Goal: Task Accomplishment & Management: Complete application form

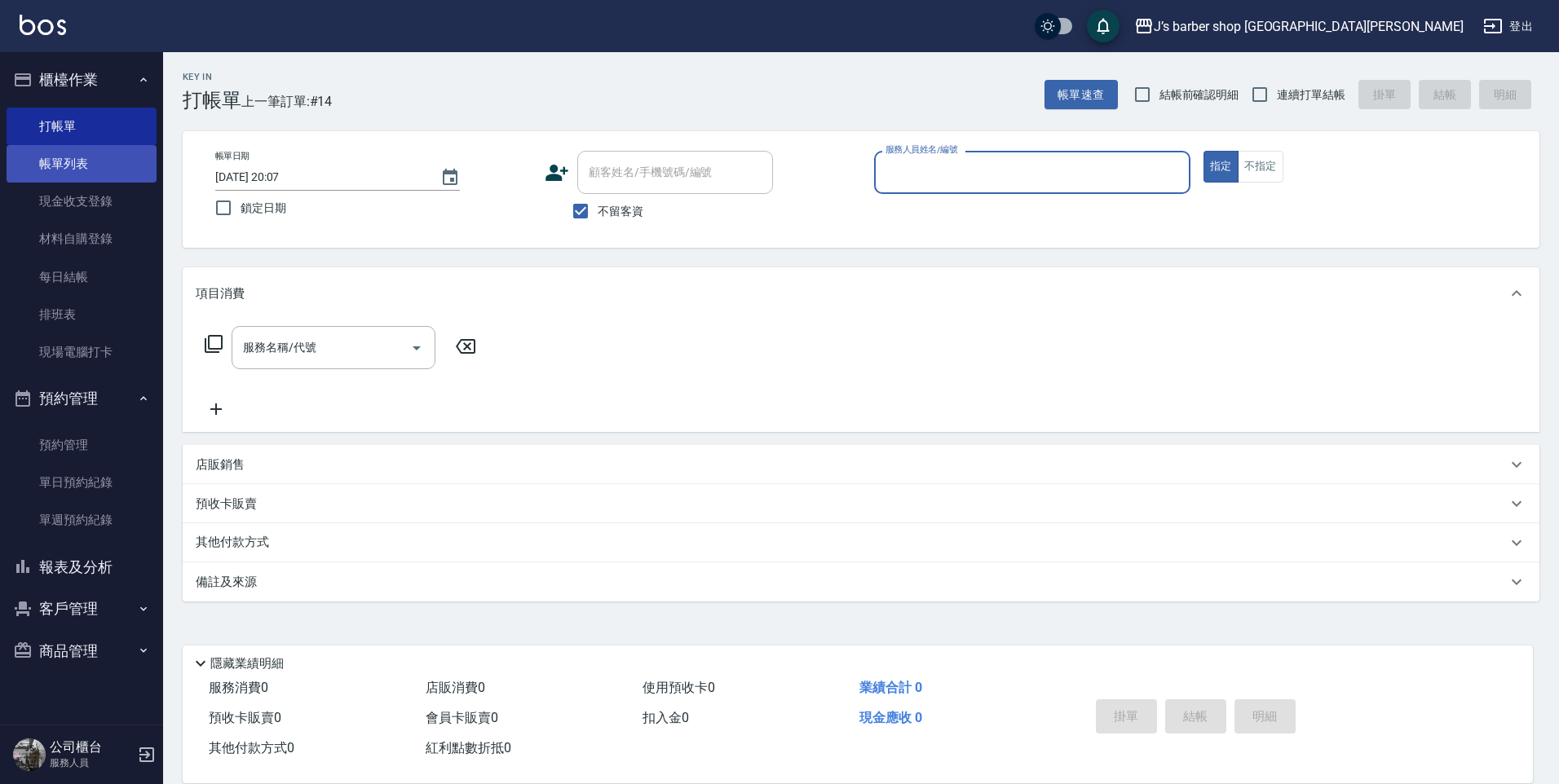
click at [59, 160] on link "帳單列表" at bounding box center [81, 163] width 150 height 37
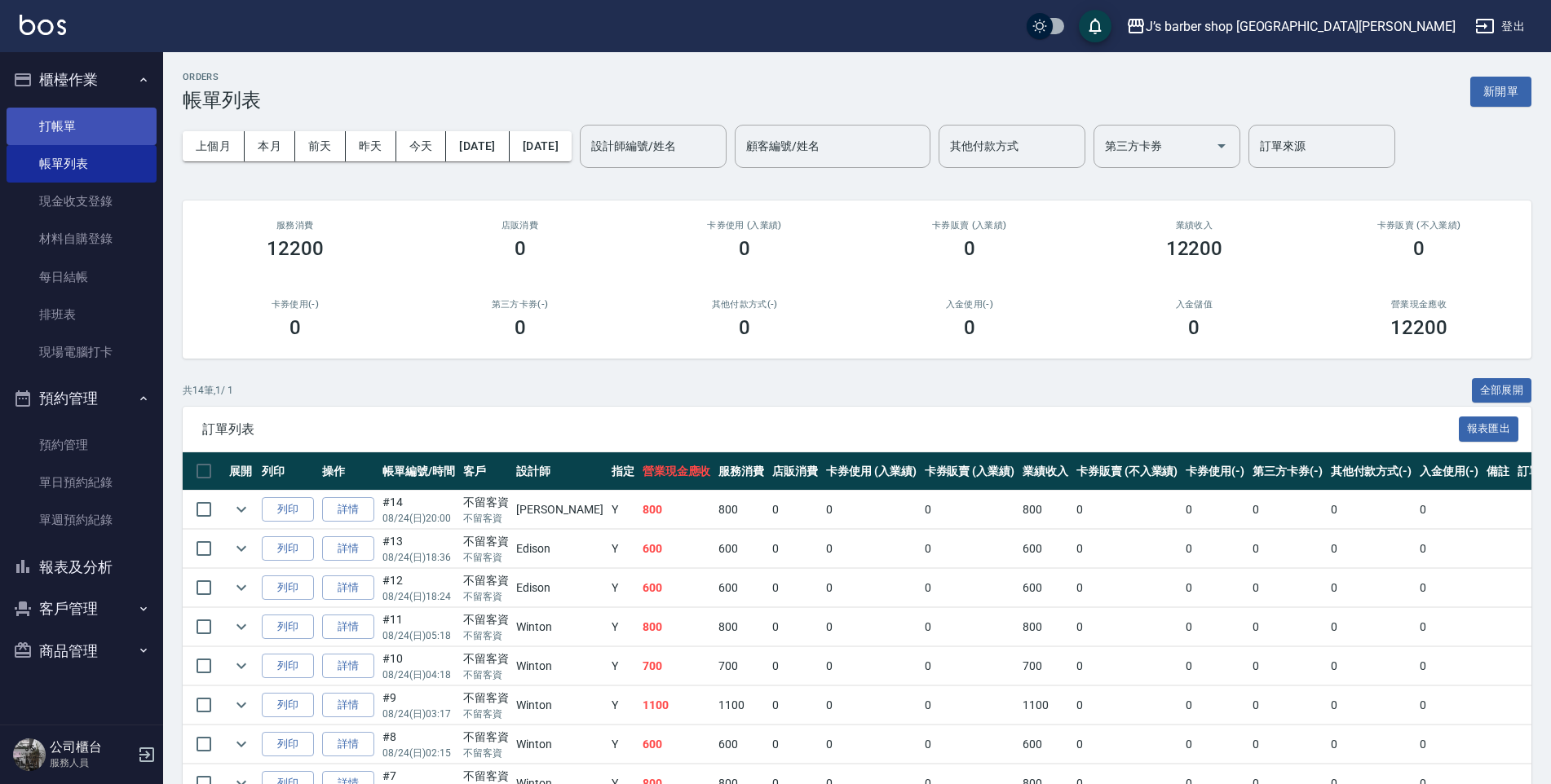
click at [53, 140] on link "打帳單" at bounding box center [81, 126] width 150 height 37
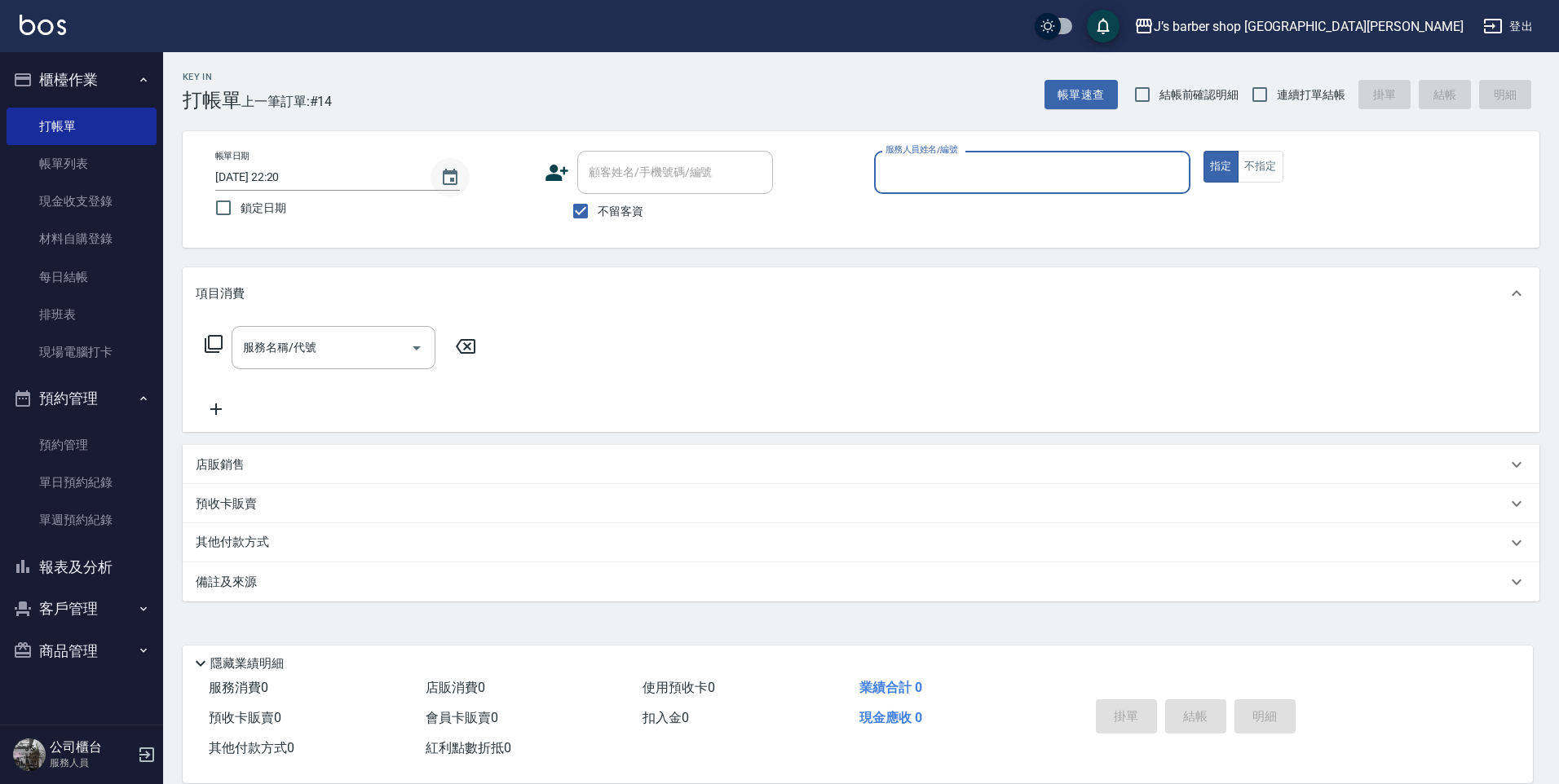
click at [462, 179] on button "Choose date, selected date is 2025-08-24" at bounding box center [449, 177] width 39 height 39
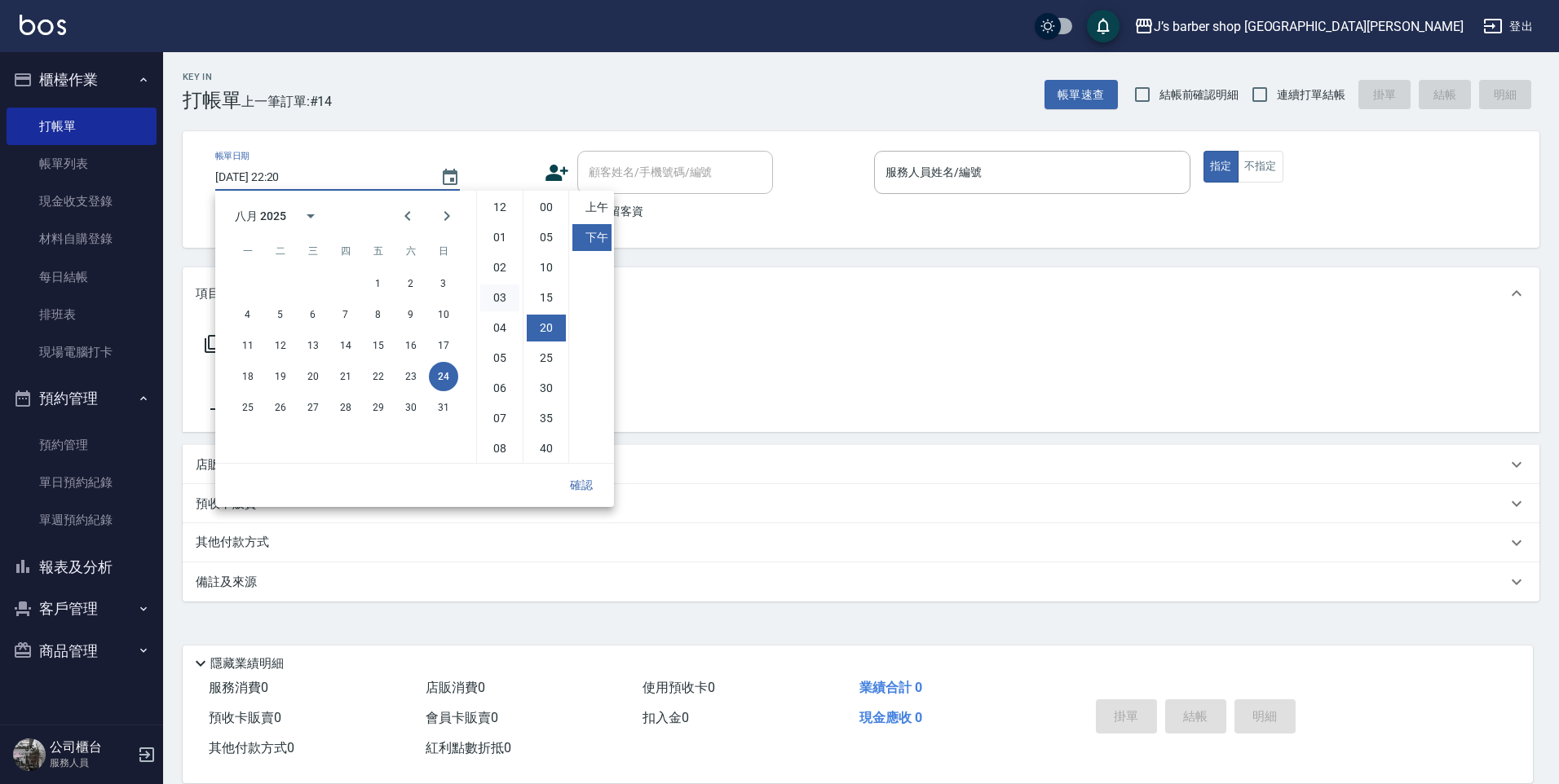
scroll to position [92, 0]
click at [497, 384] on li "09" at bounding box center [499, 387] width 39 height 27
click at [542, 210] on li "00" at bounding box center [545, 208] width 39 height 27
type input "[DATE] 21:00"
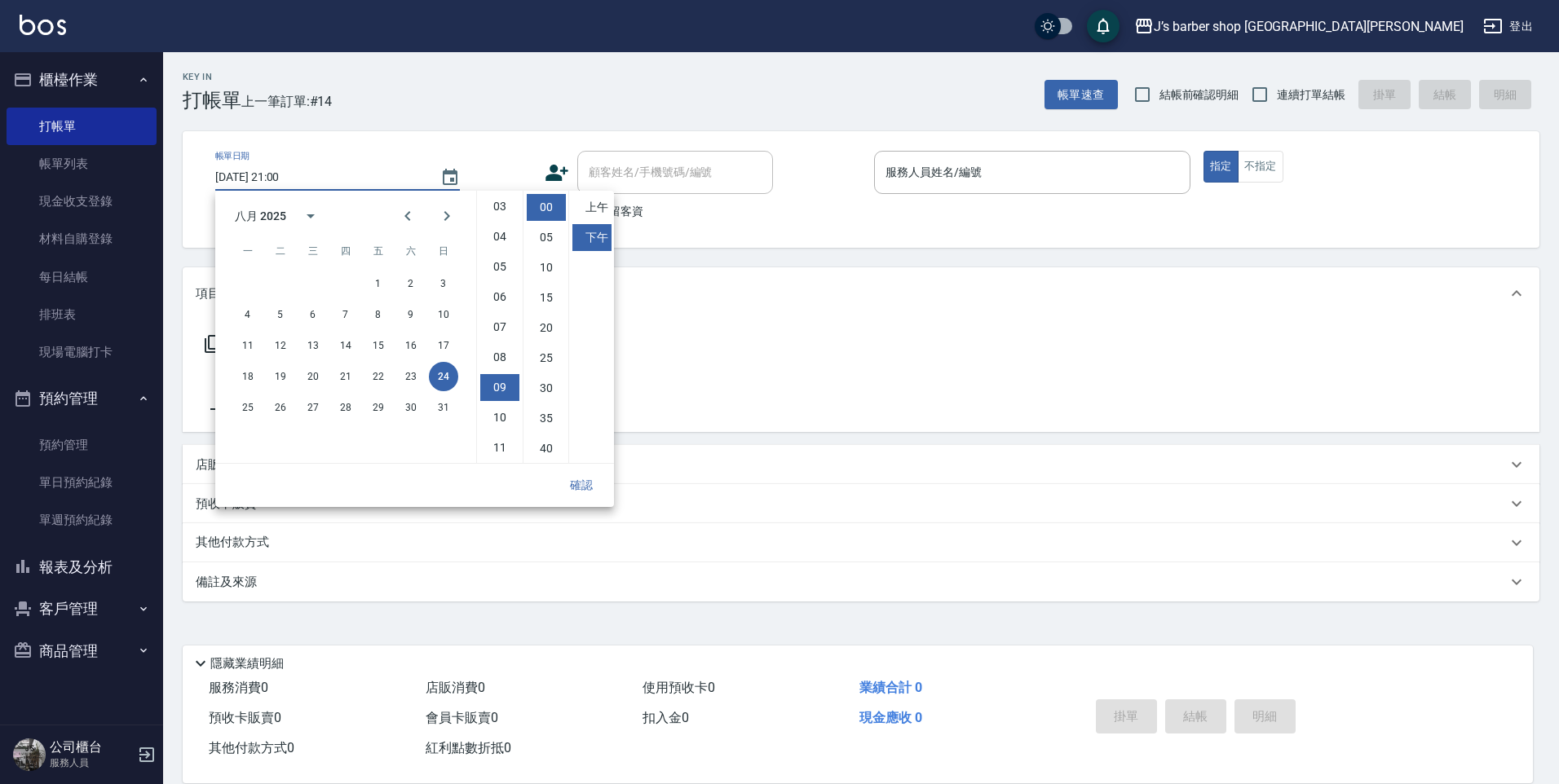
click at [585, 481] on button "確認" at bounding box center [582, 485] width 53 height 30
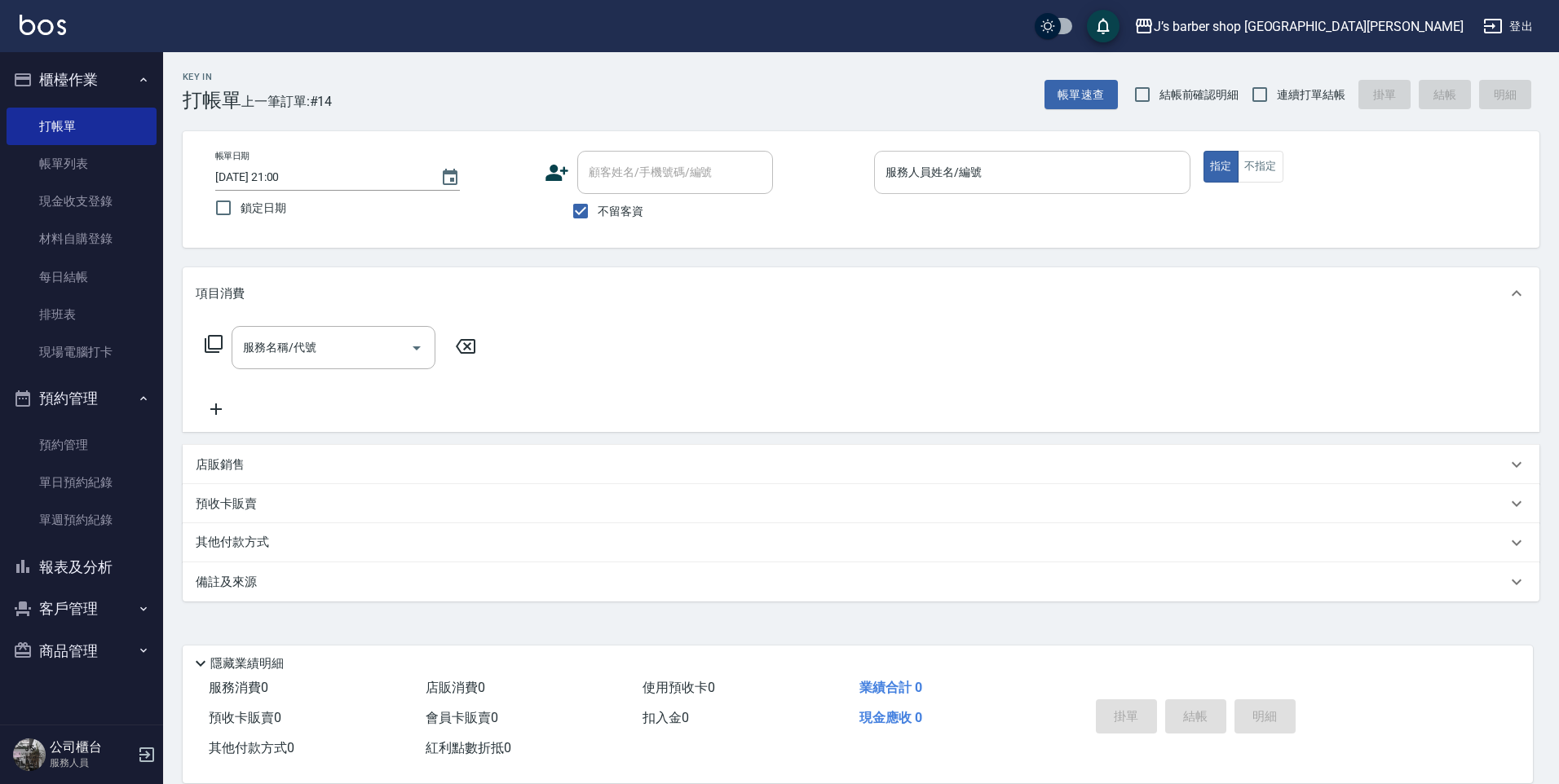
click at [910, 181] on input "服務人員姓名/編號" at bounding box center [1032, 172] width 301 height 28
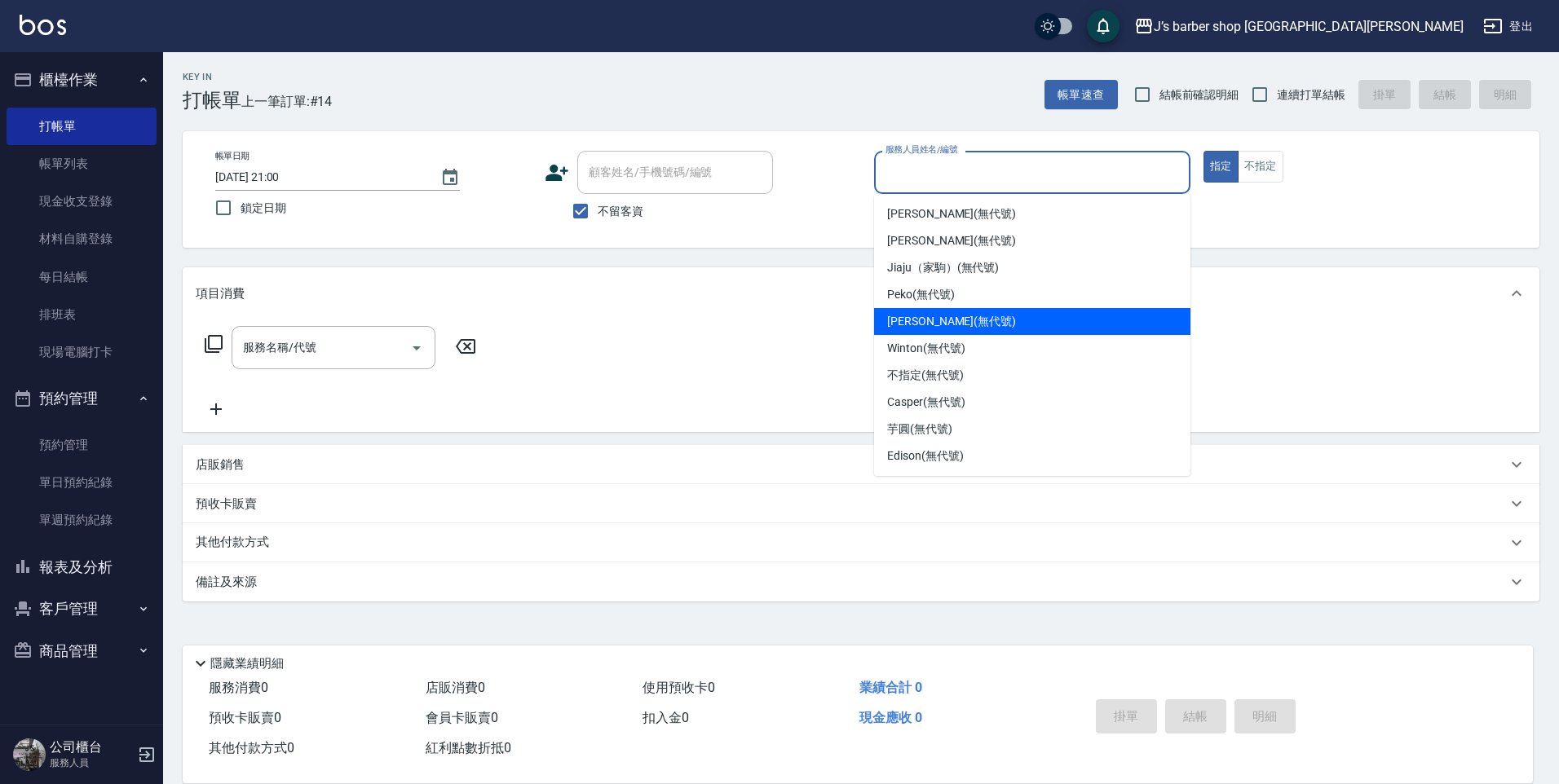
click at [919, 317] on span "[PERSON_NAME] (無代號)" at bounding box center [952, 321] width 129 height 17
type input "[PERSON_NAME](無代號)"
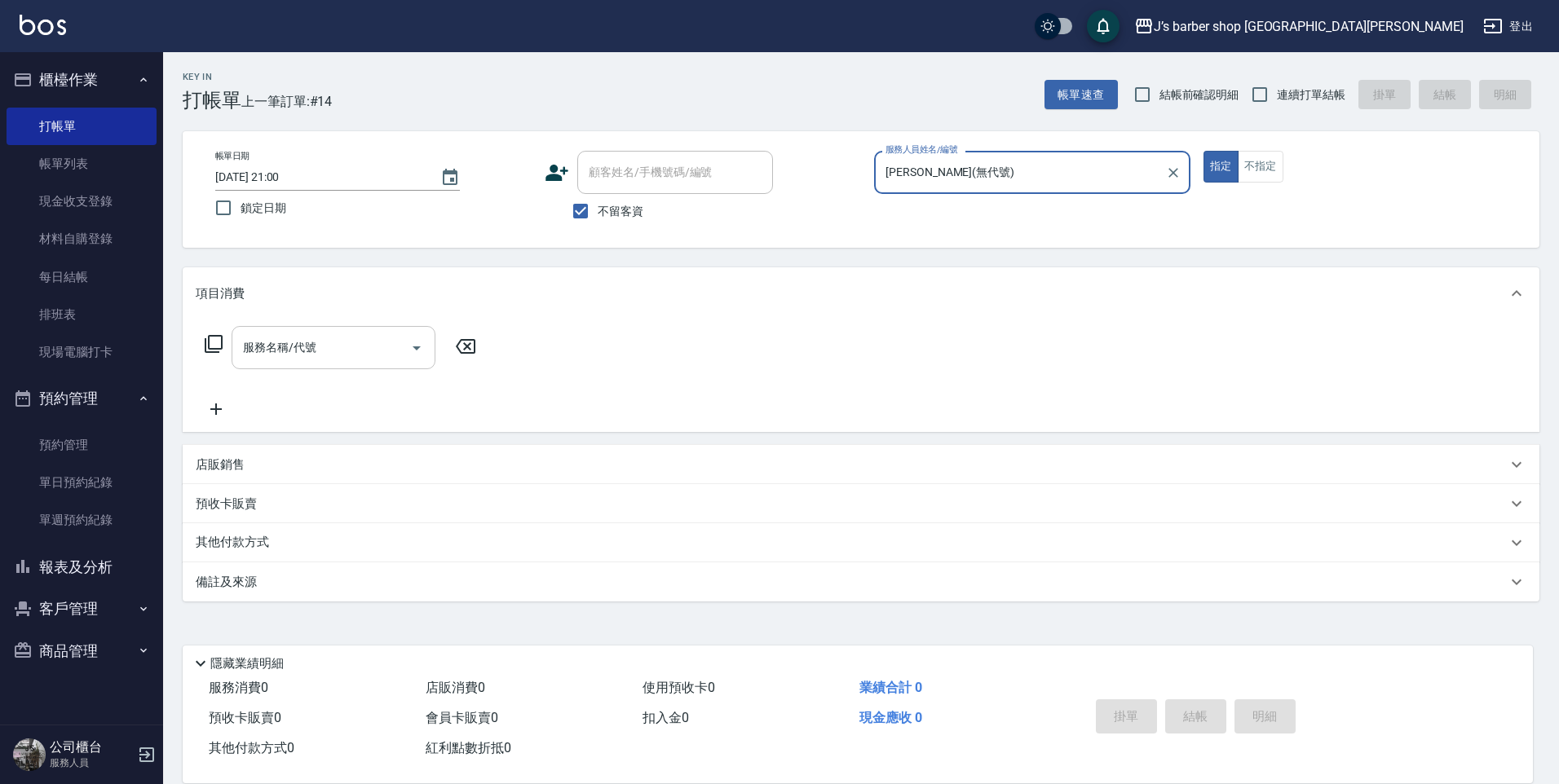
click at [368, 341] on input "服務名稱/代號" at bounding box center [320, 347] width 164 height 28
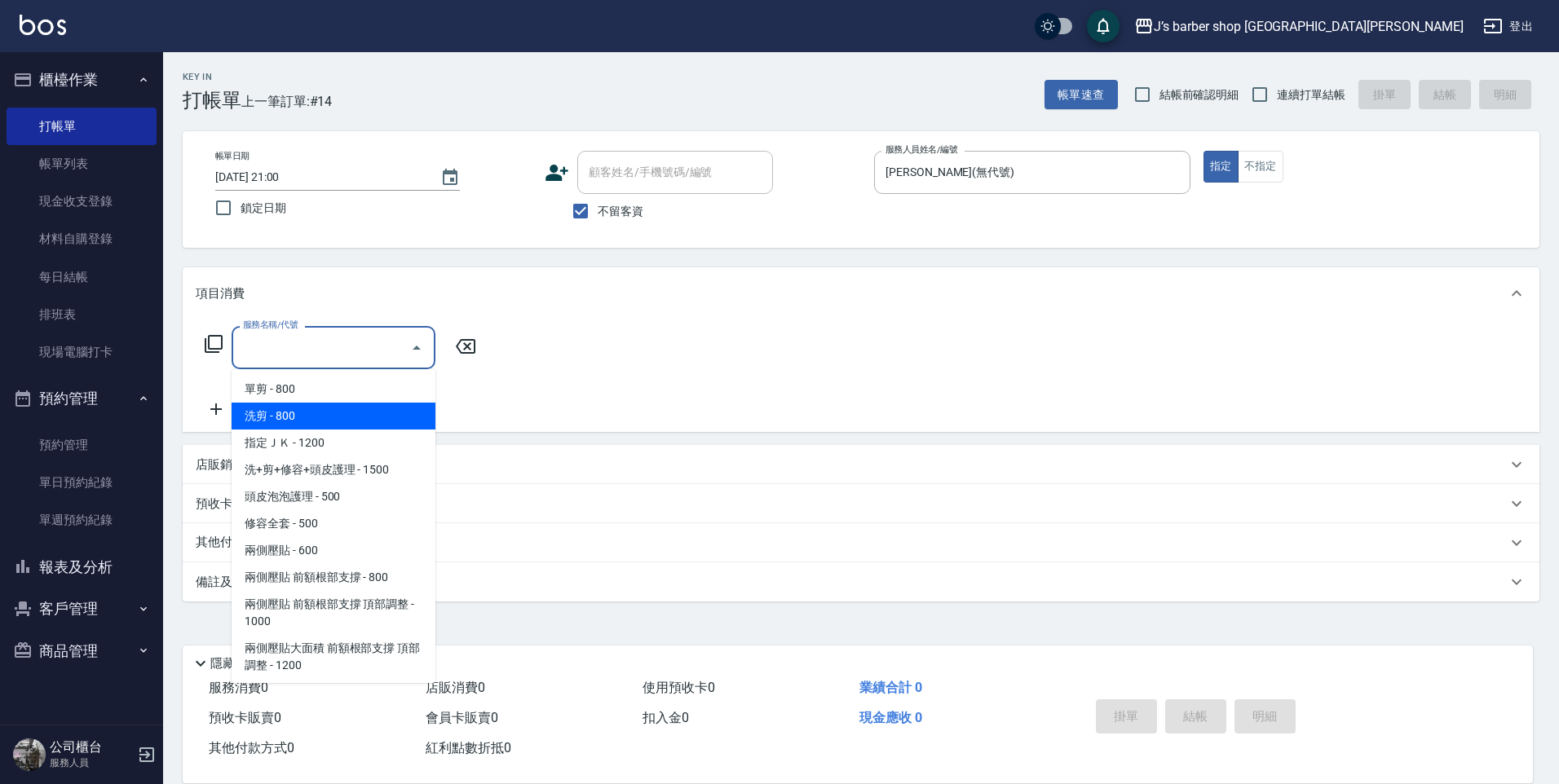
click at [331, 414] on span "洗剪 - 800" at bounding box center [333, 416] width 204 height 27
type input "洗剪(101)"
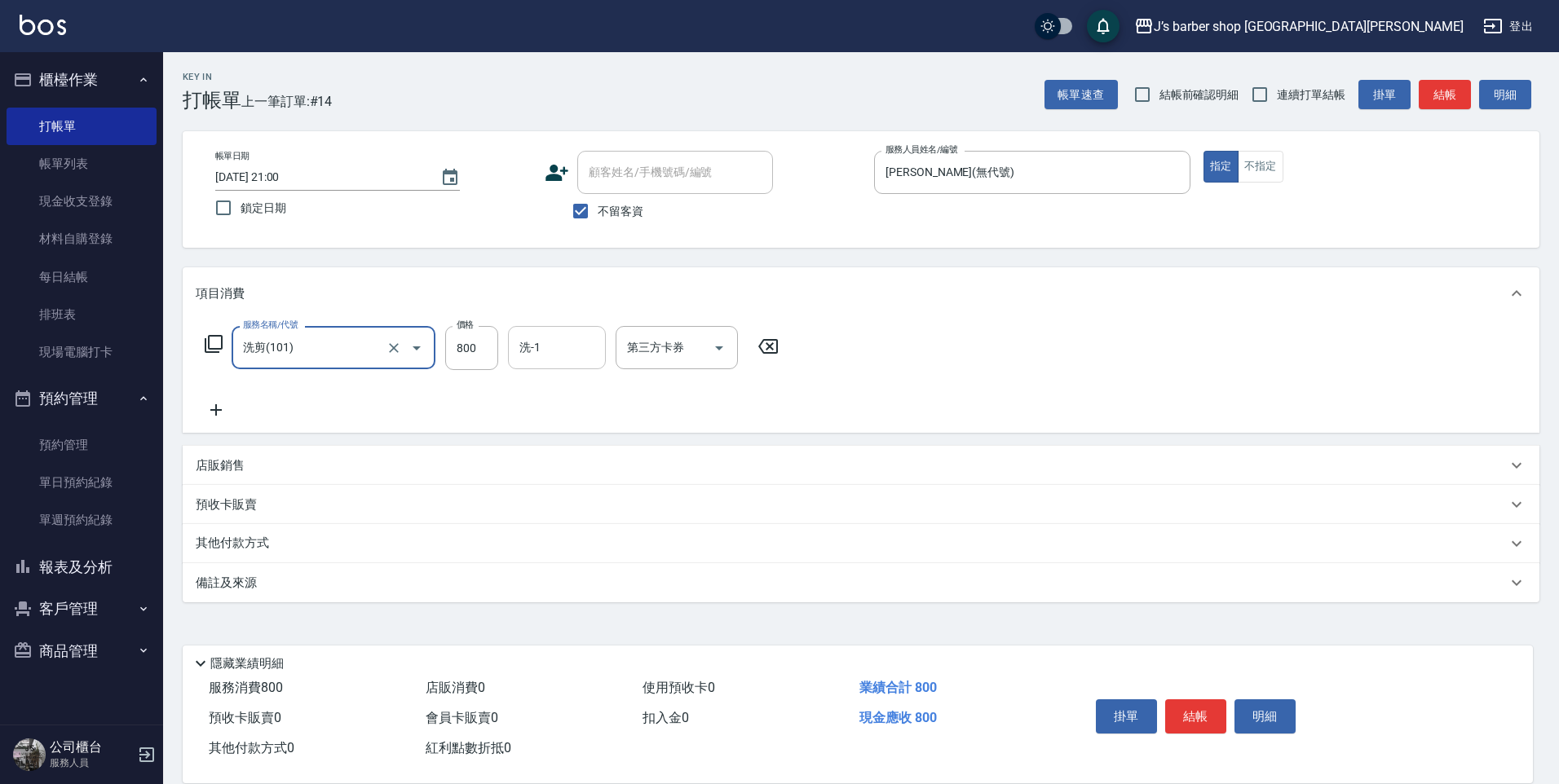
click at [537, 350] on input "洗-1" at bounding box center [557, 347] width 83 height 28
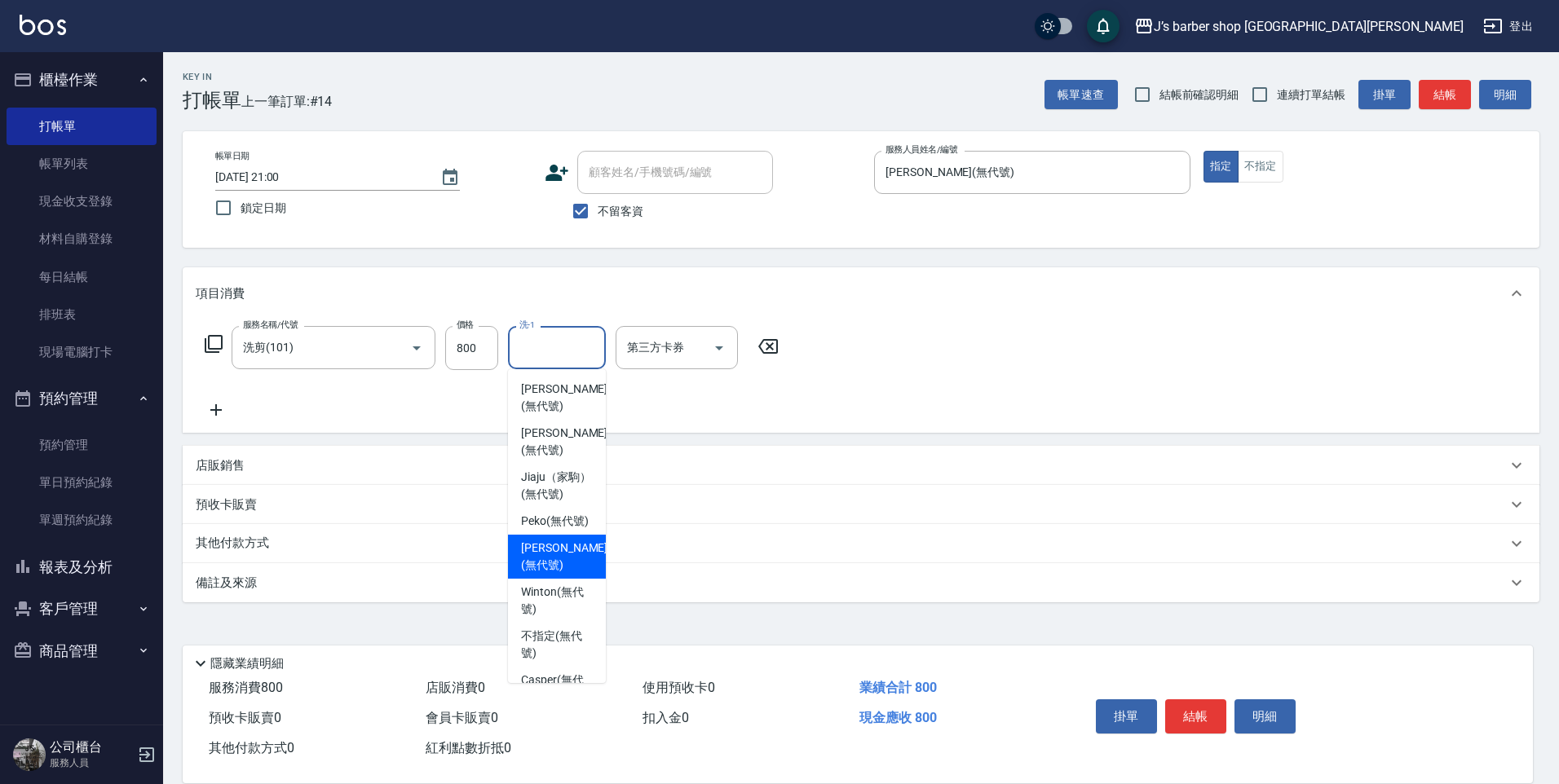
click at [550, 556] on div "[PERSON_NAME] (無代號)" at bounding box center [557, 556] width 98 height 44
type input "[PERSON_NAME](無代號)"
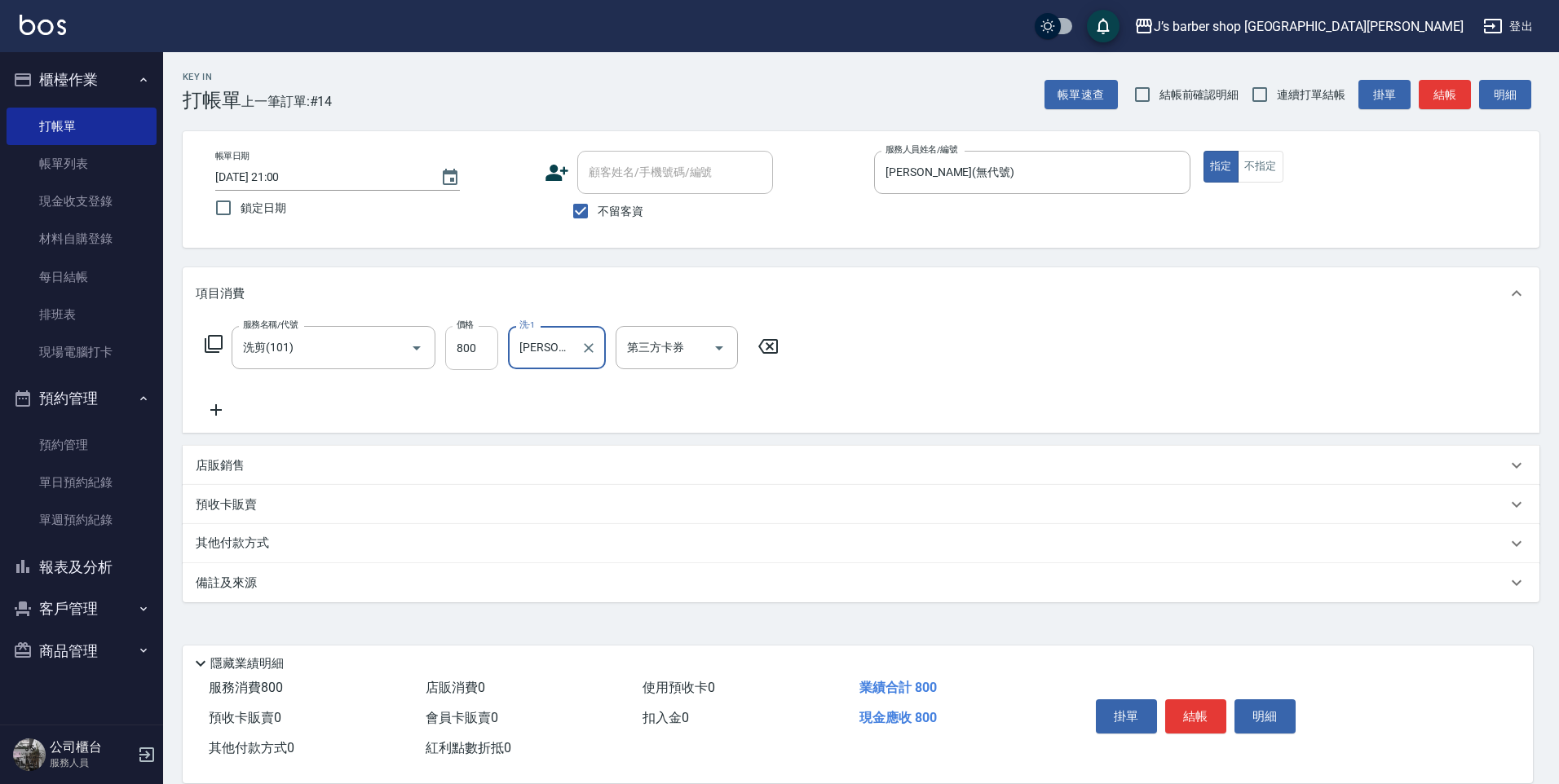
click at [481, 355] on input "800" at bounding box center [472, 348] width 53 height 44
type input "1200"
click at [1195, 709] on button "結帳" at bounding box center [1195, 717] width 61 height 34
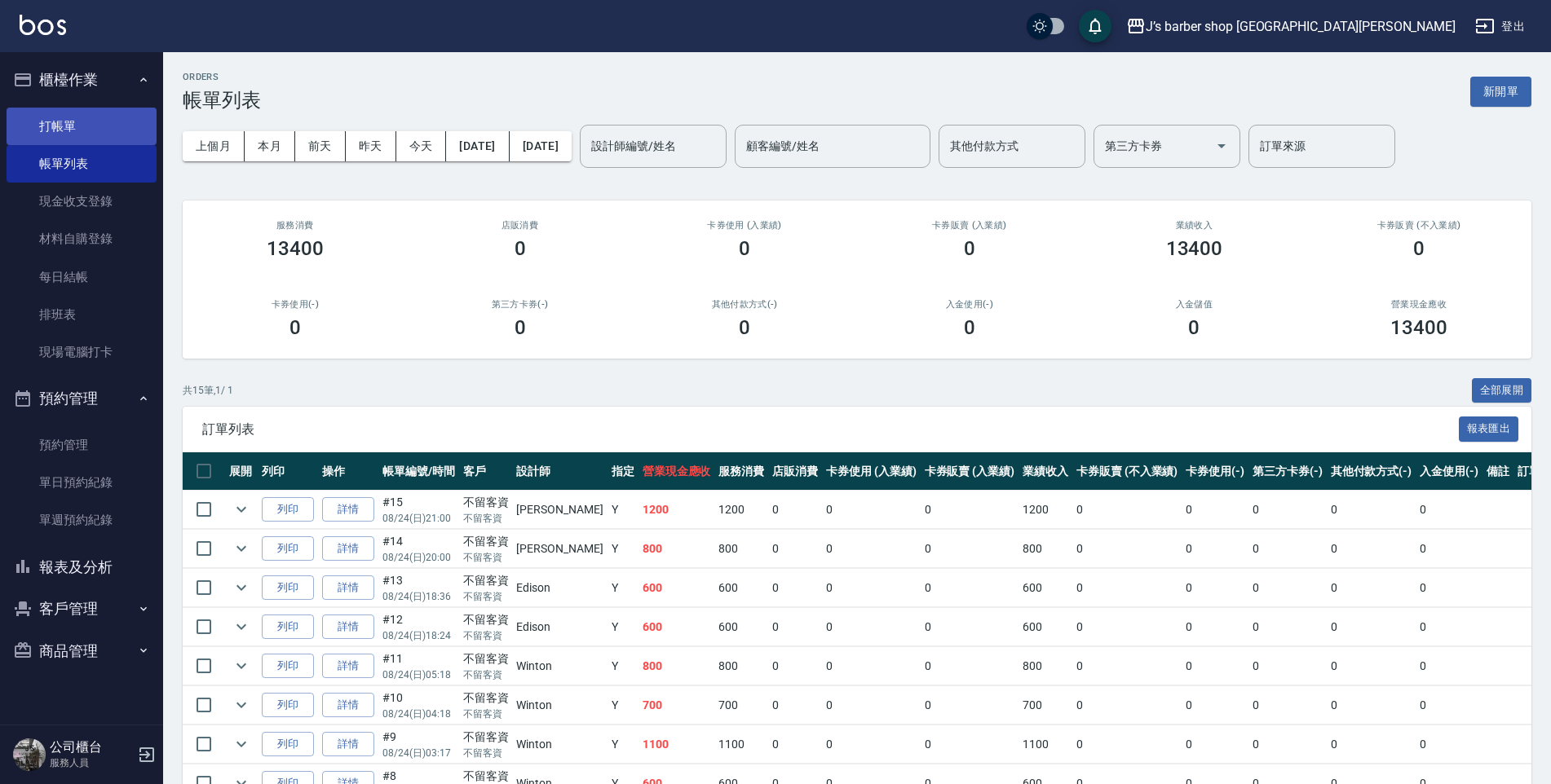
click at [69, 132] on link "打帳單" at bounding box center [81, 126] width 150 height 37
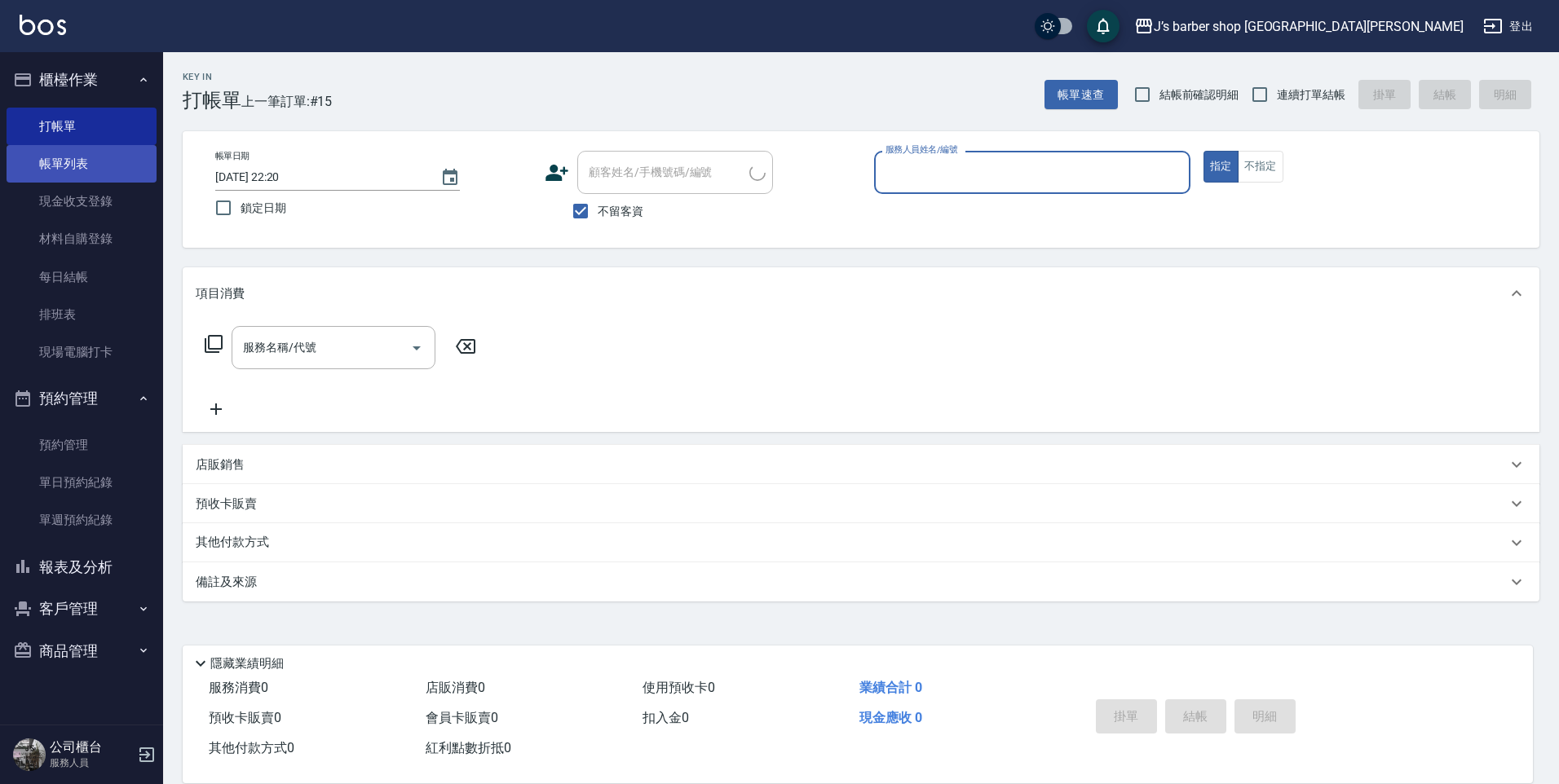
click at [74, 157] on link "帳單列表" at bounding box center [81, 163] width 150 height 37
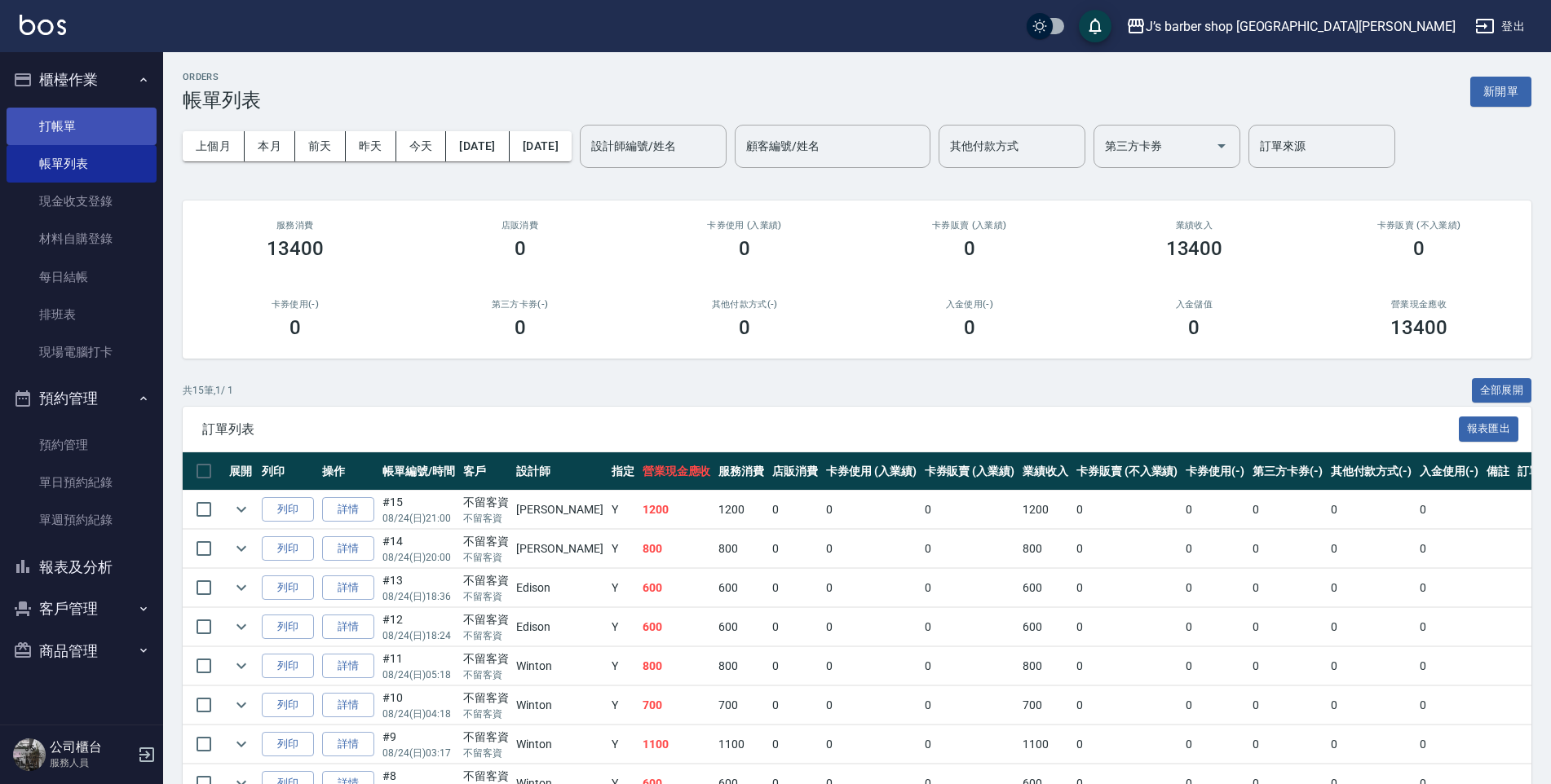
click at [63, 109] on link "打帳單" at bounding box center [81, 126] width 150 height 37
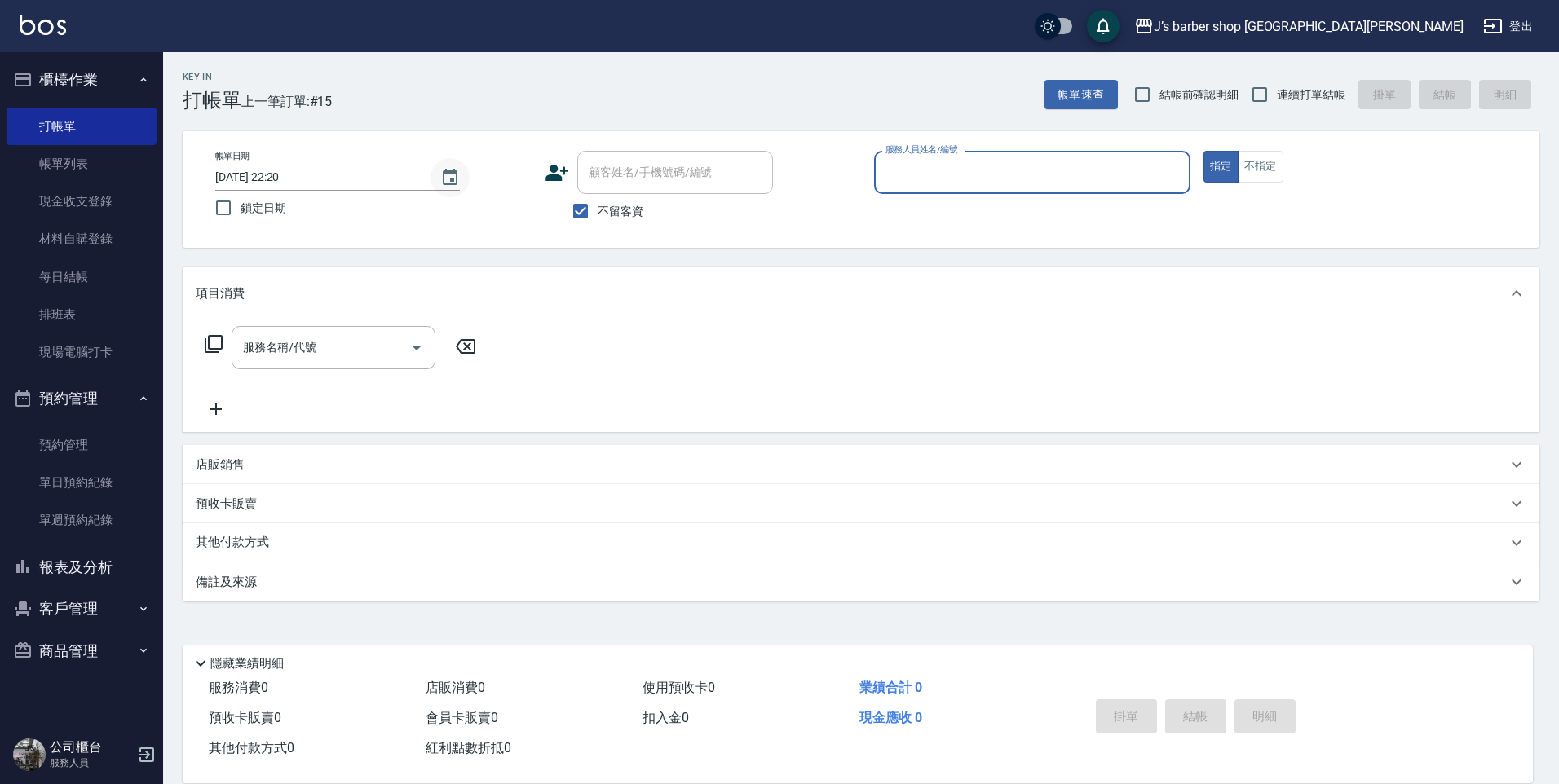
click at [451, 169] on icon "Choose date, selected date is 2025-08-24" at bounding box center [450, 178] width 20 height 20
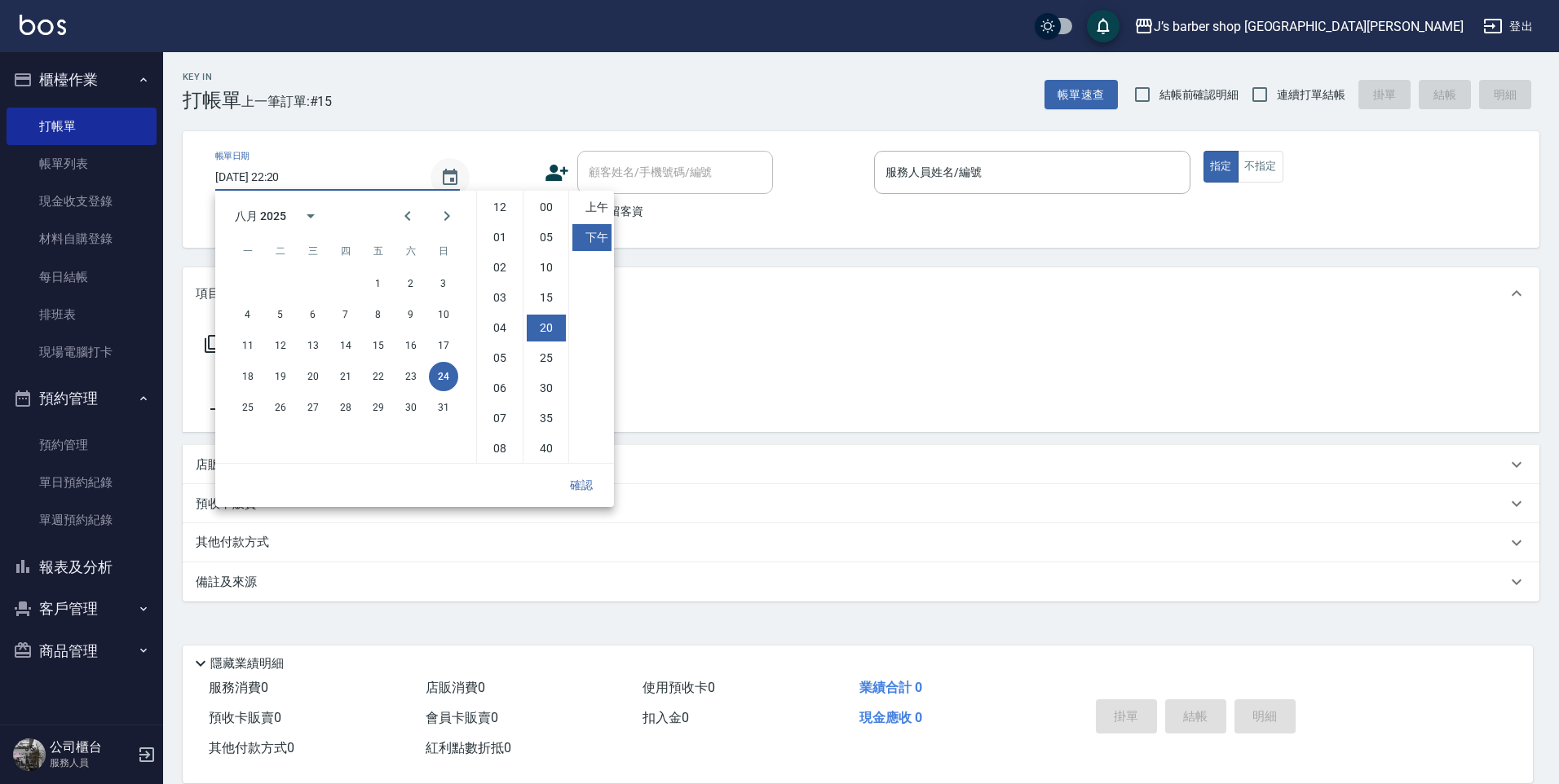
scroll to position [92, 0]
click at [499, 434] on ul "12 01 02 03 04 05 06 07 08 09 10 11" at bounding box center [500, 327] width 45 height 272
click at [549, 211] on li "00" at bounding box center [545, 208] width 39 height 27
type input "[DATE] 22:00"
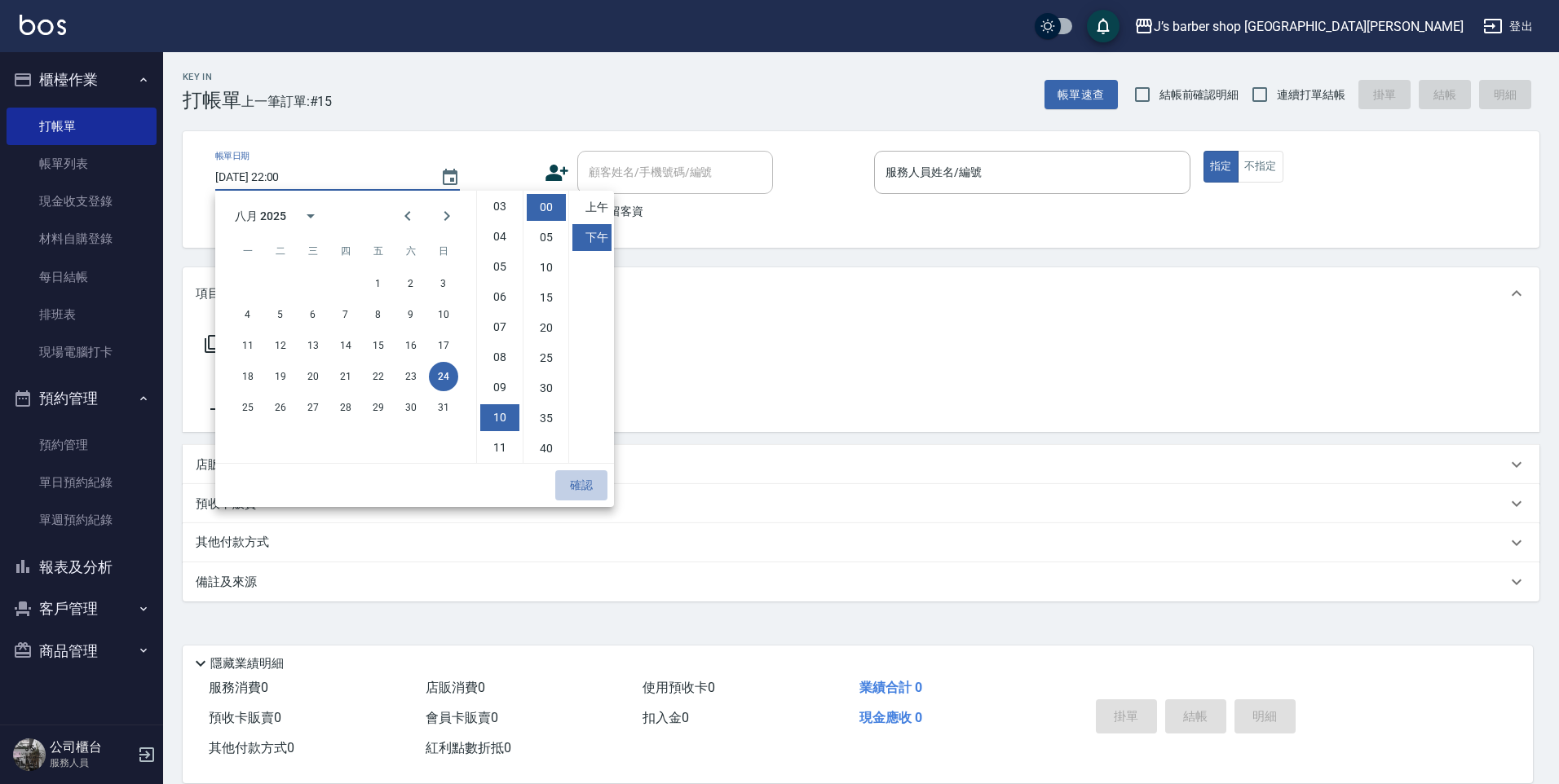
click at [588, 490] on button "確認" at bounding box center [582, 485] width 53 height 30
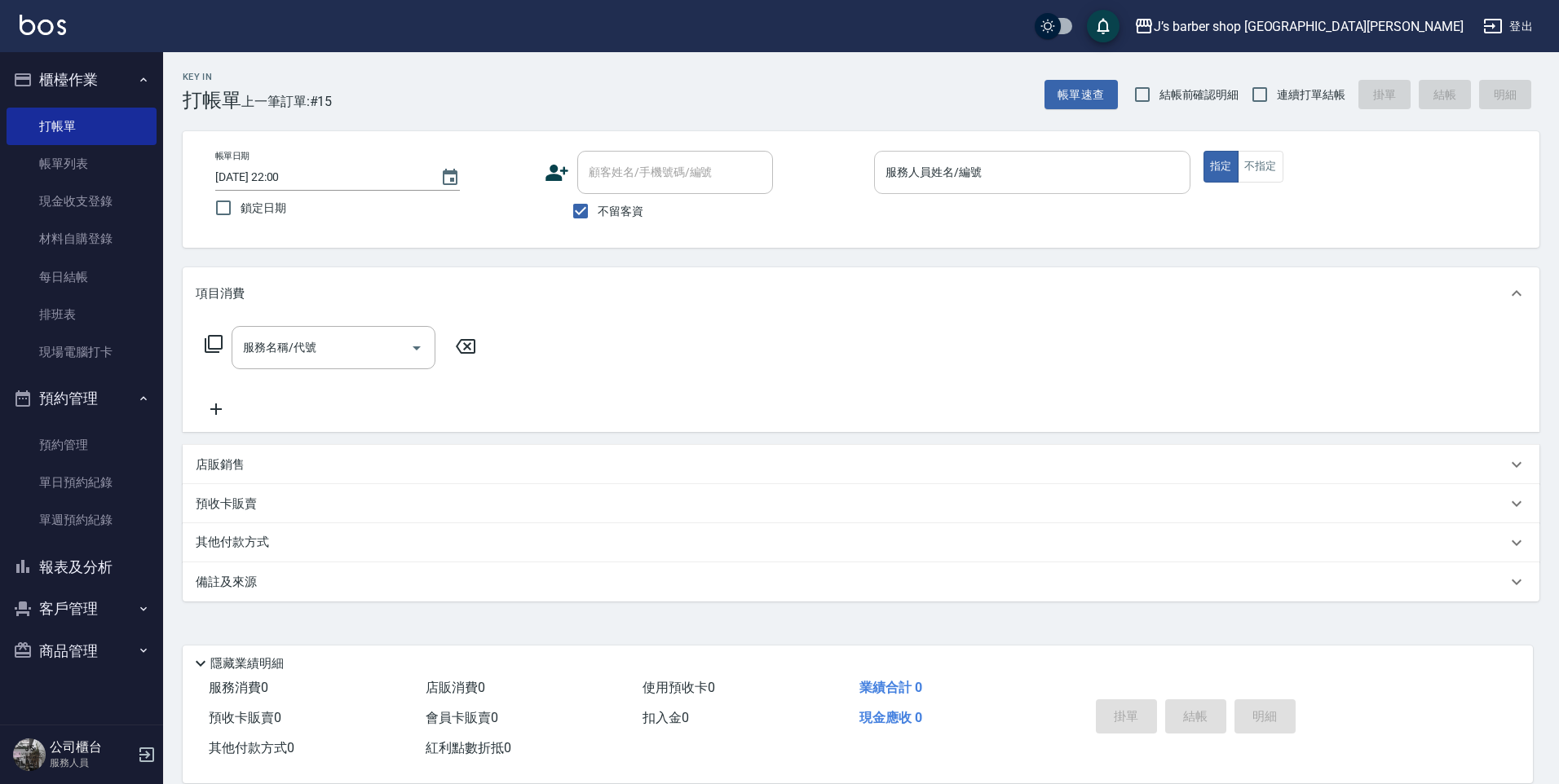
click at [924, 188] on div "服務人員姓名/編號" at bounding box center [1032, 172] width 317 height 44
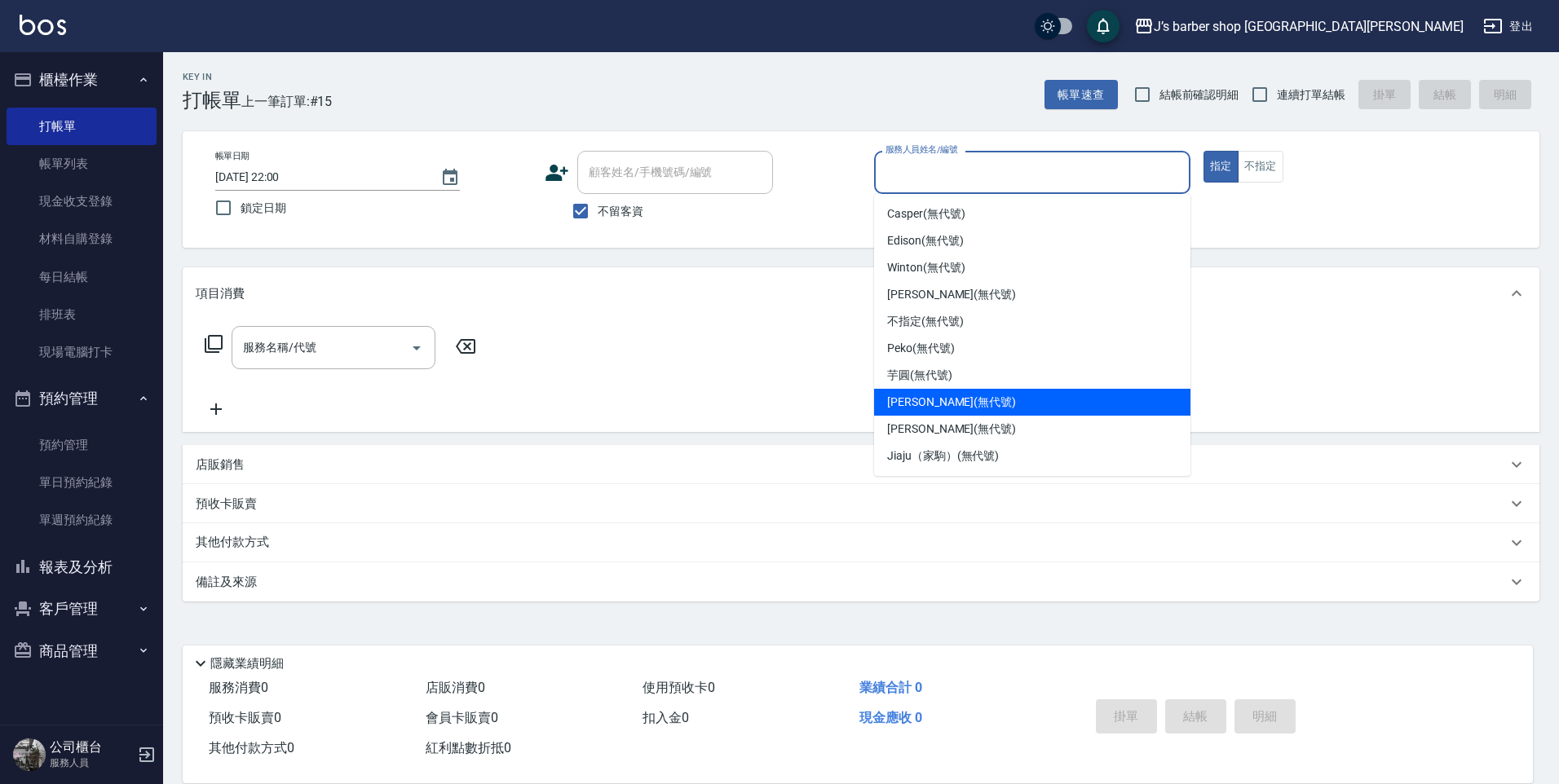
drag, startPoint x: 928, startPoint y: 408, endPoint x: 843, endPoint y: 388, distance: 87.3
click at [928, 408] on span "[PERSON_NAME] (無代號)" at bounding box center [952, 402] width 129 height 17
type input "[PERSON_NAME](無代號)"
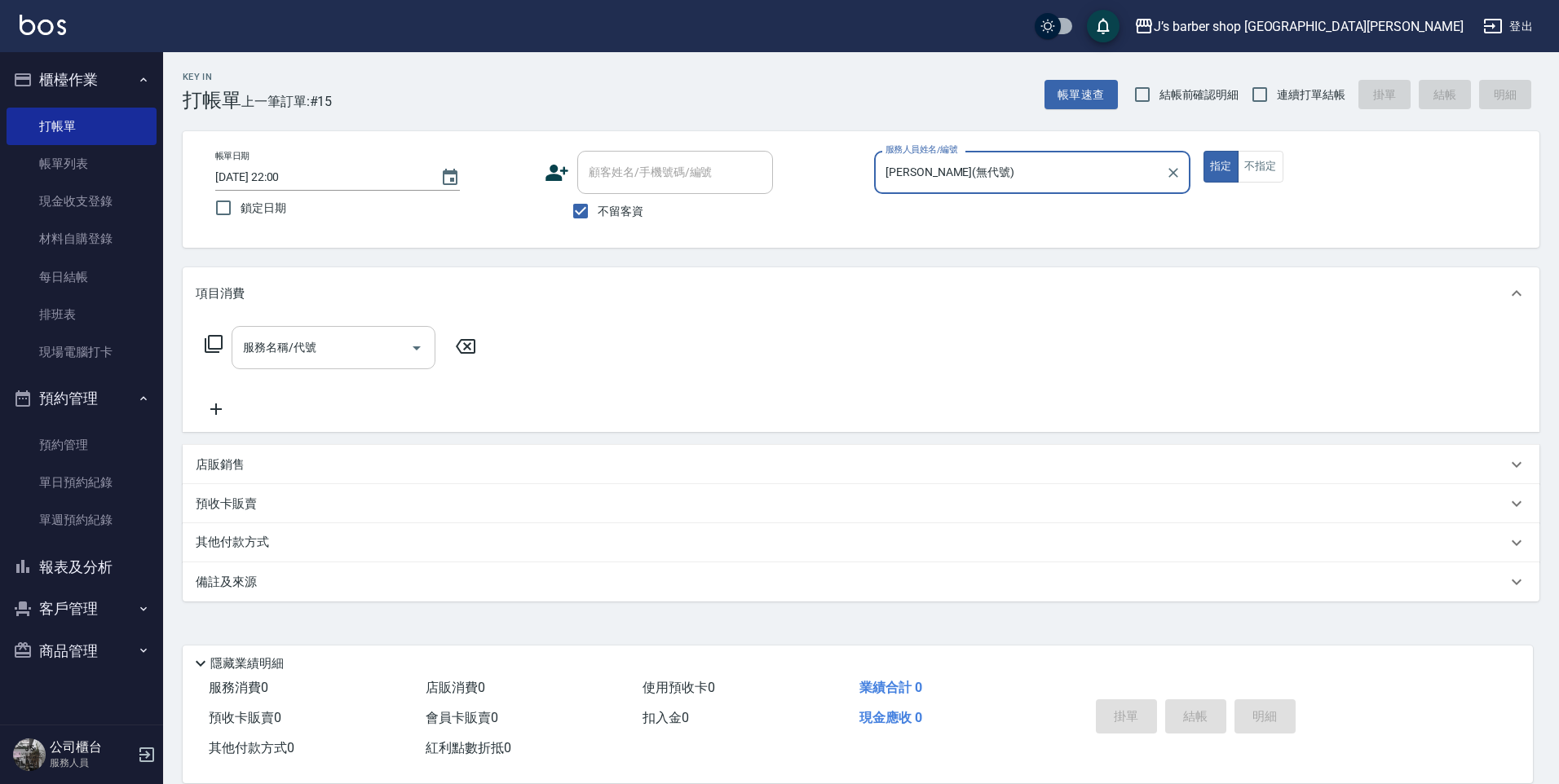
click at [385, 338] on input "服務名稱/代號" at bounding box center [320, 347] width 164 height 28
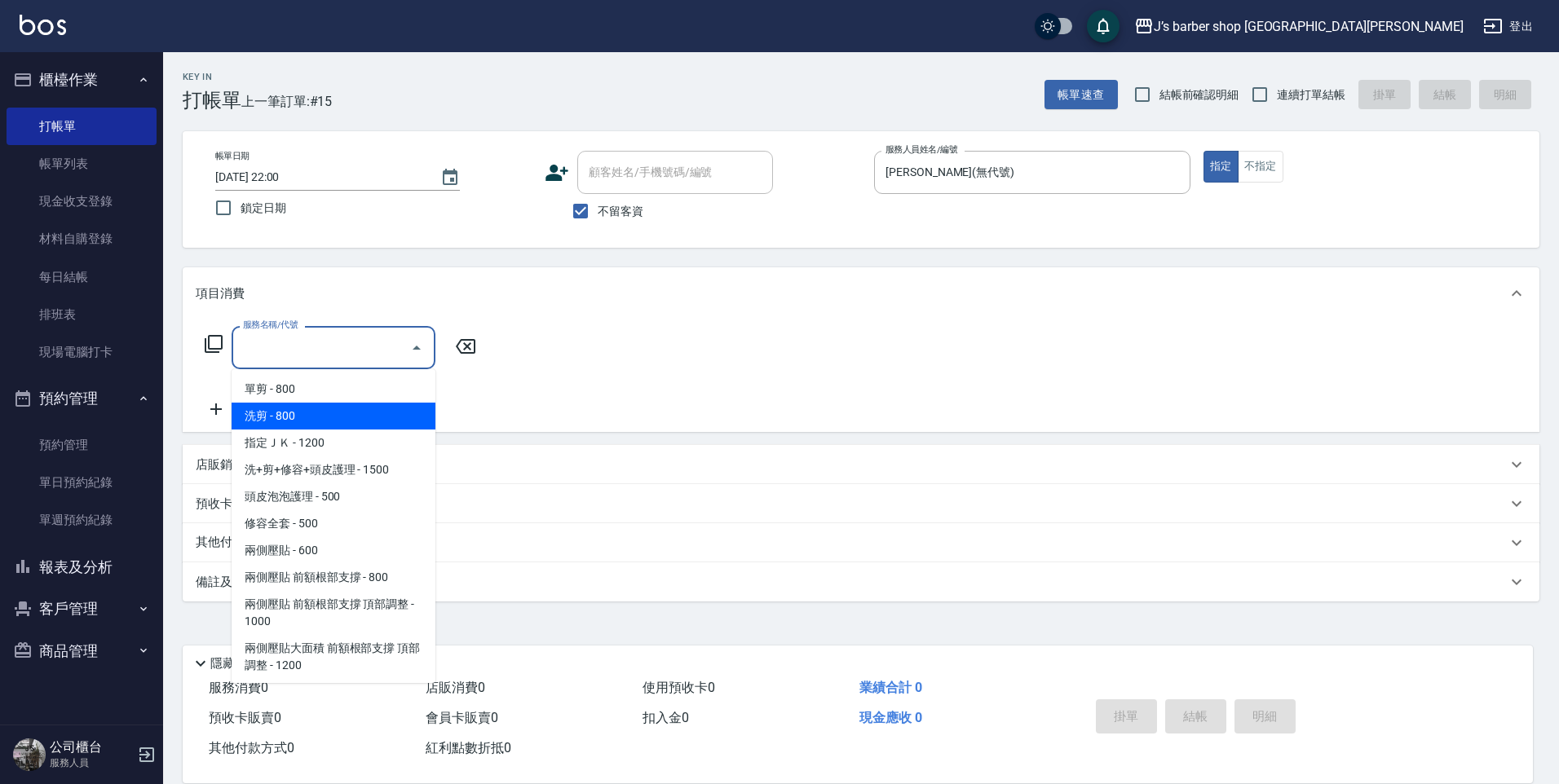
click at [350, 417] on span "洗剪 - 800" at bounding box center [333, 416] width 204 height 27
type input "洗剪(101)"
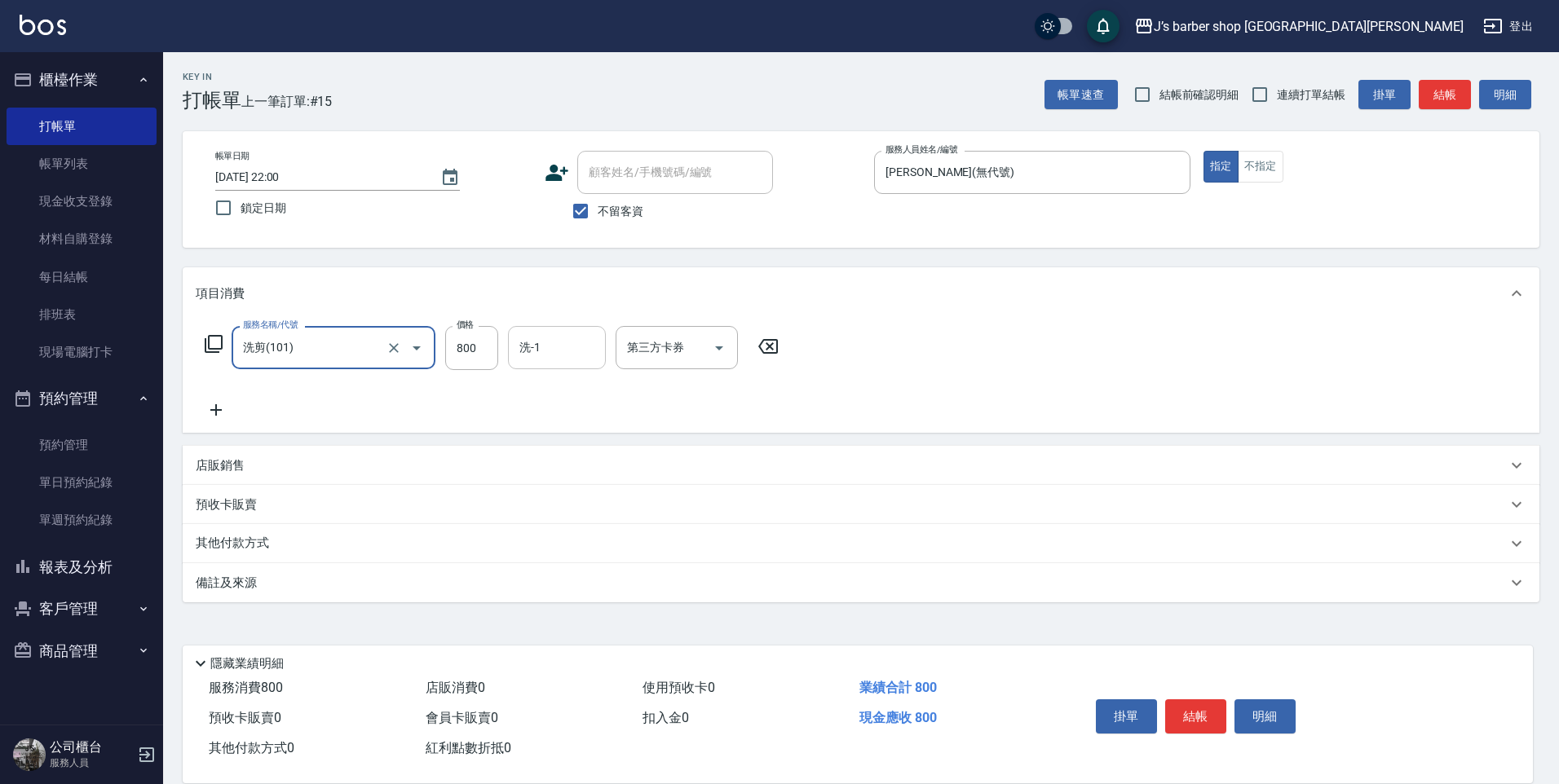
click at [518, 357] on input "洗-1" at bounding box center [557, 347] width 83 height 28
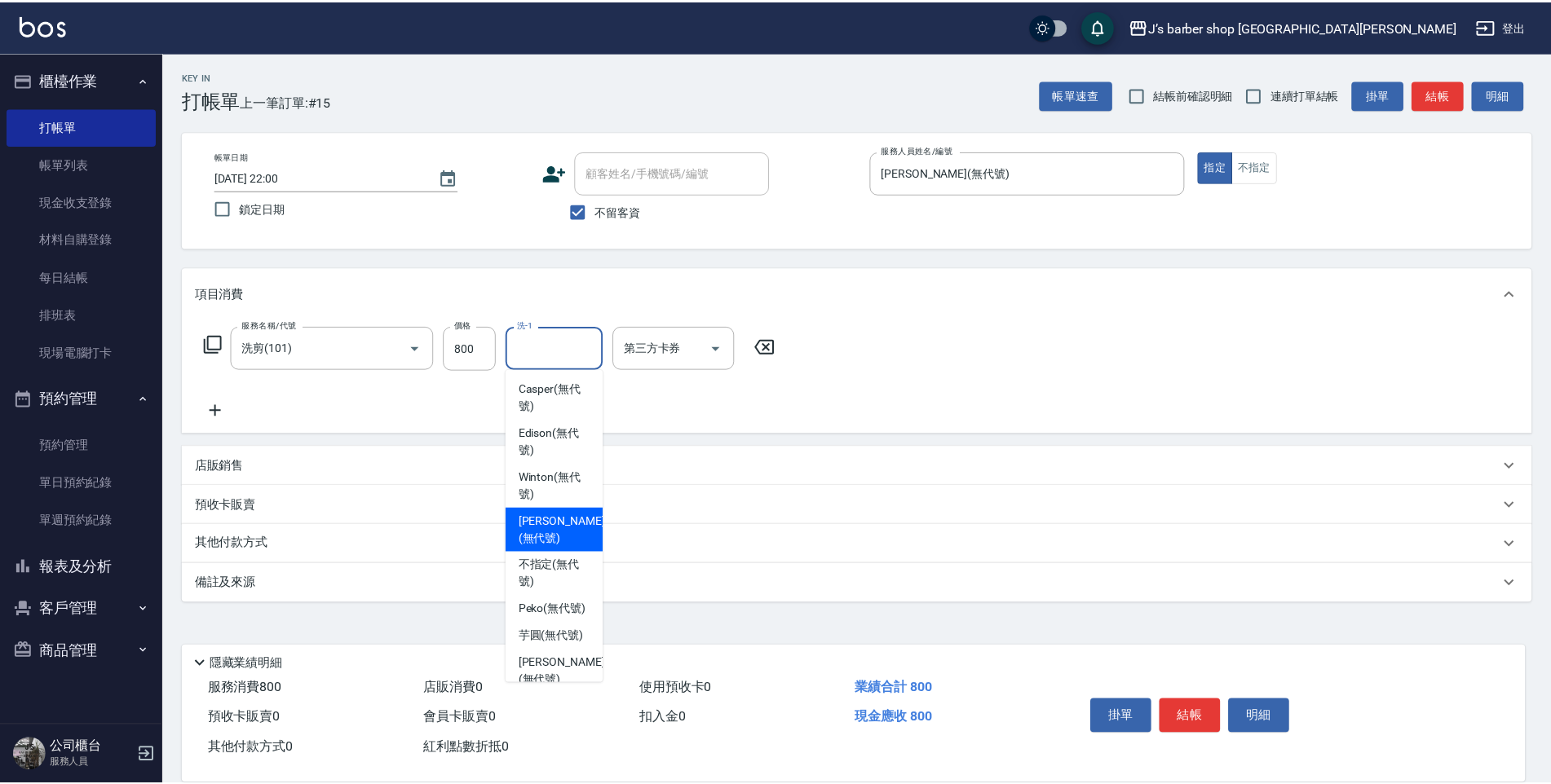
scroll to position [140, 0]
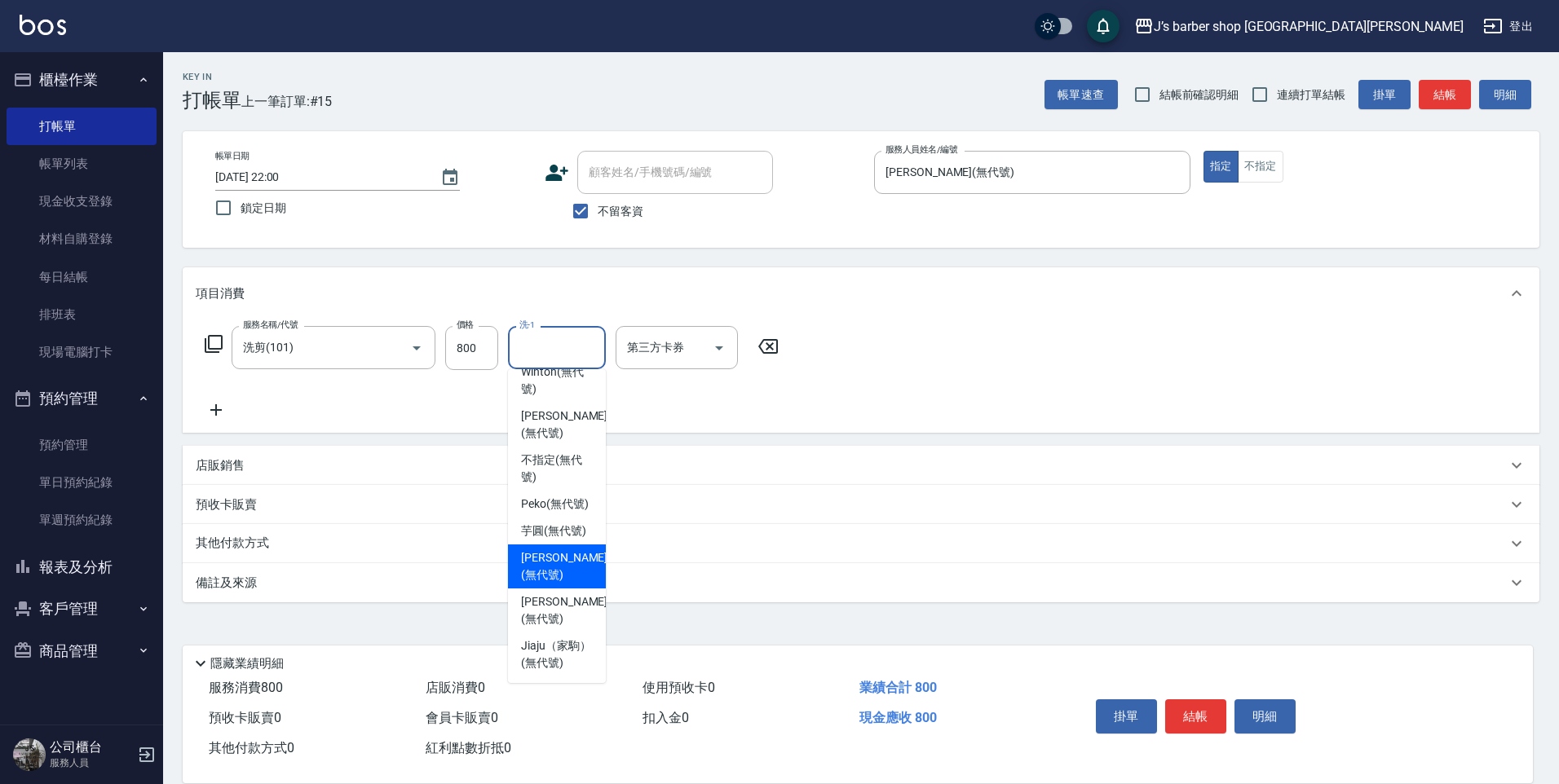
click at [550, 571] on span "[PERSON_NAME] (無代號)" at bounding box center [564, 567] width 86 height 34
type input "[PERSON_NAME](無代號)"
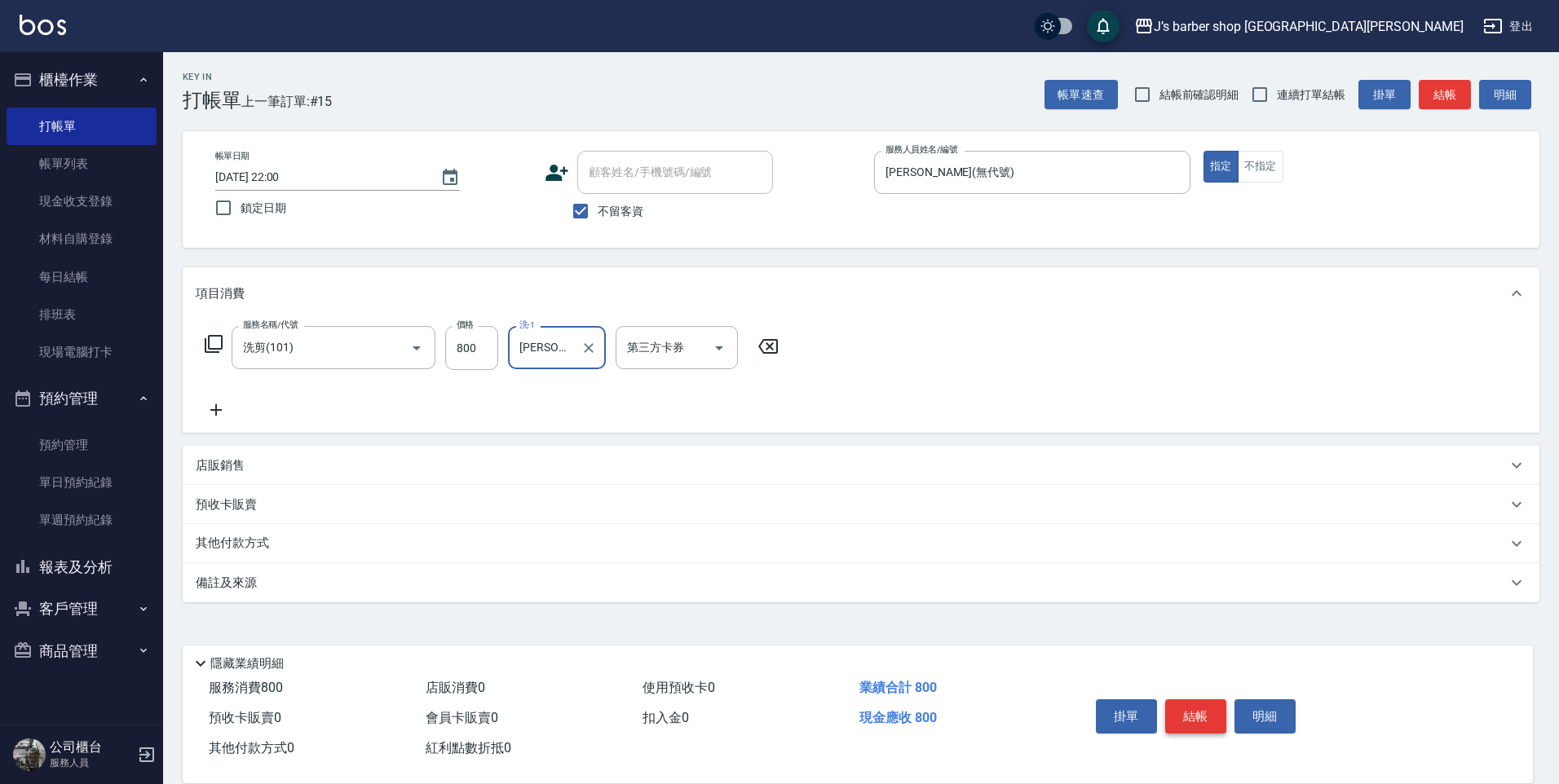
click at [1196, 706] on button "結帳" at bounding box center [1195, 717] width 61 height 34
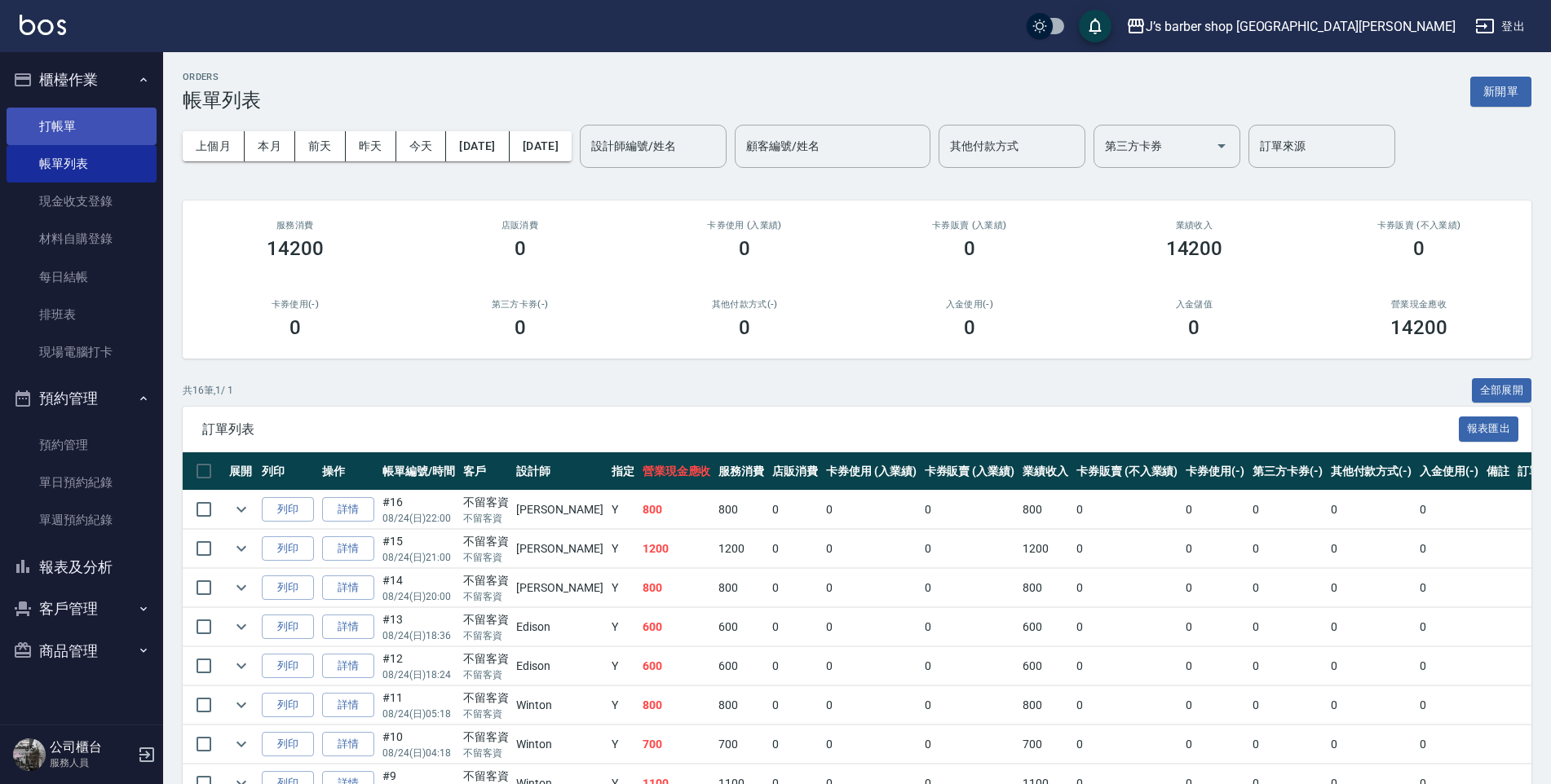
click at [107, 134] on link "打帳單" at bounding box center [81, 126] width 150 height 37
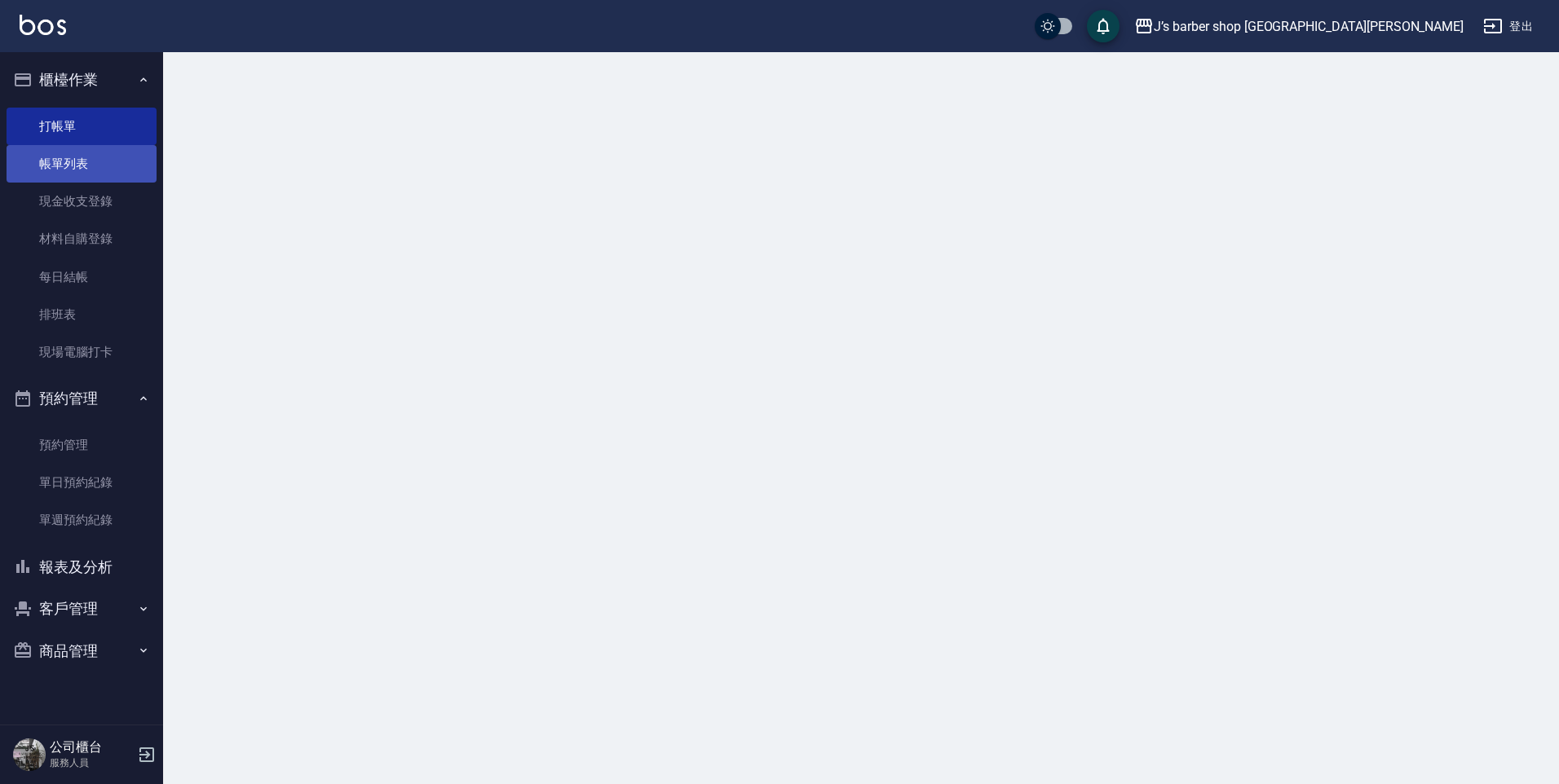
click at [102, 181] on link "帳單列表" at bounding box center [81, 163] width 150 height 37
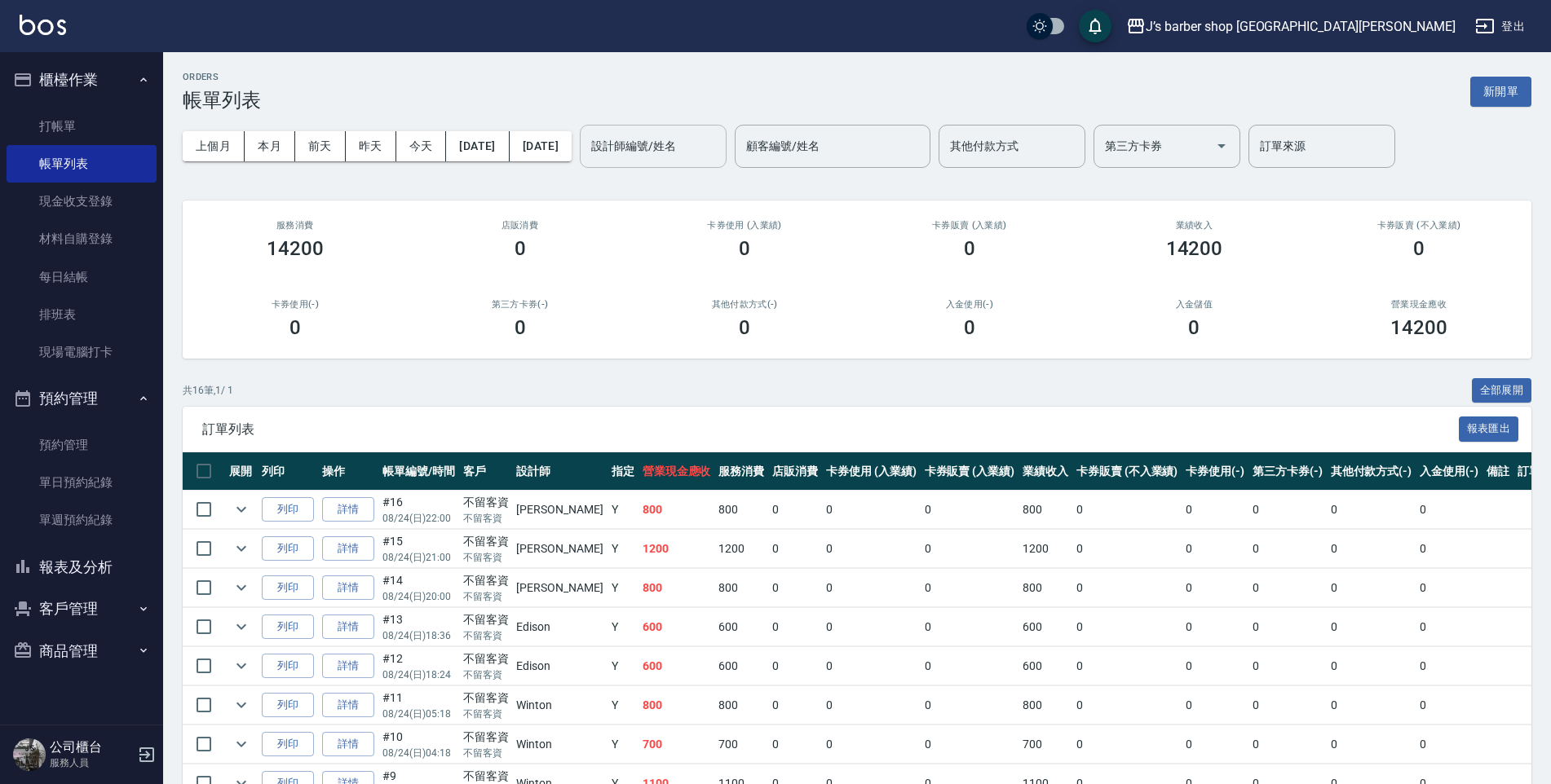
click at [694, 141] on div "設計師編號/姓名 設計師編號/姓名" at bounding box center [653, 146] width 147 height 44
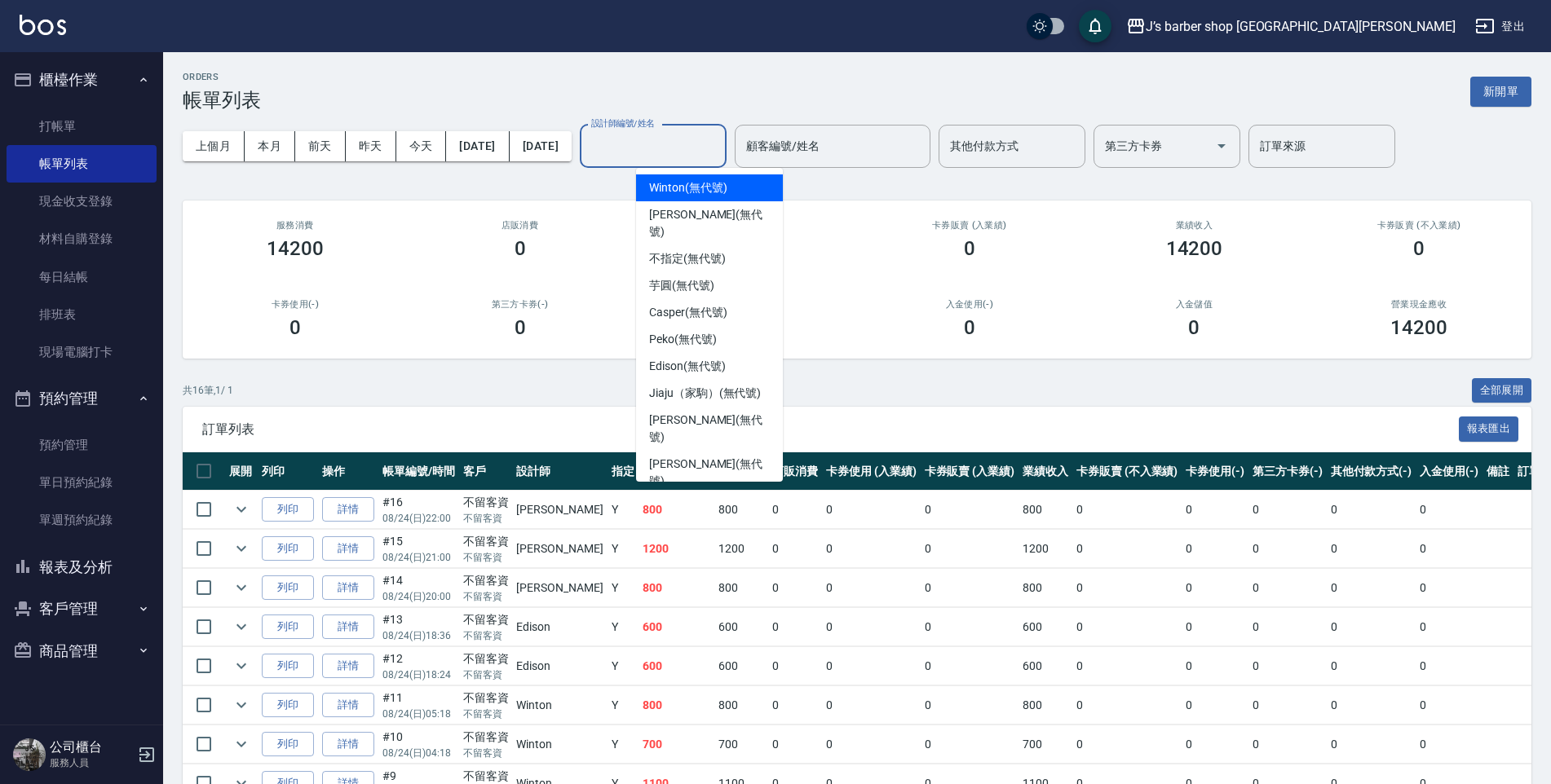
click at [691, 149] on input "設計師編號/姓名" at bounding box center [653, 146] width 133 height 28
click at [687, 208] on span "[PERSON_NAME] (無代號)" at bounding box center [709, 223] width 121 height 34
type input "[PERSON_NAME](無代號)"
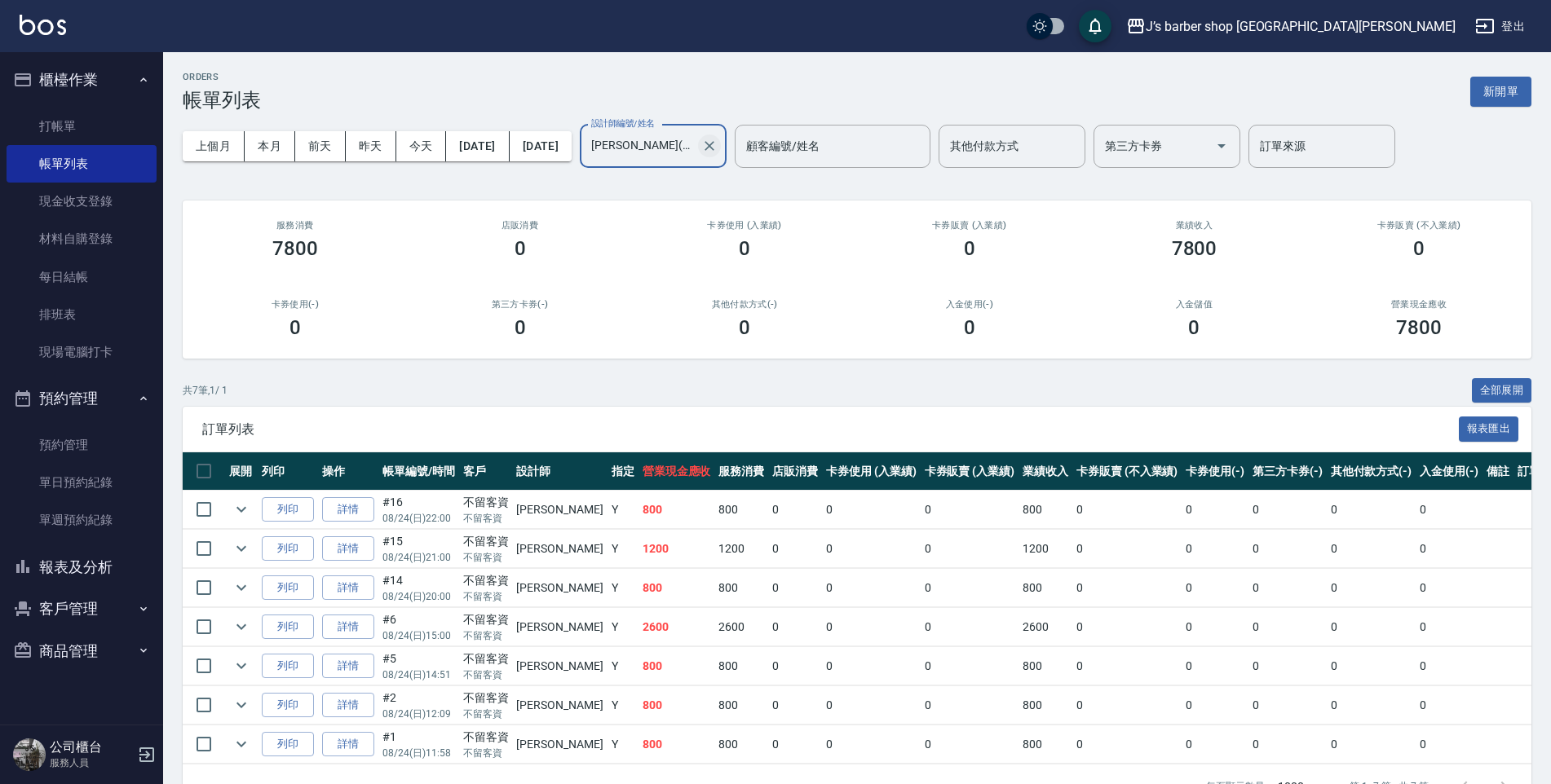
click at [714, 147] on icon "Clear" at bounding box center [709, 145] width 10 height 10
click at [719, 149] on input "設計師編號/姓名" at bounding box center [653, 146] width 133 height 28
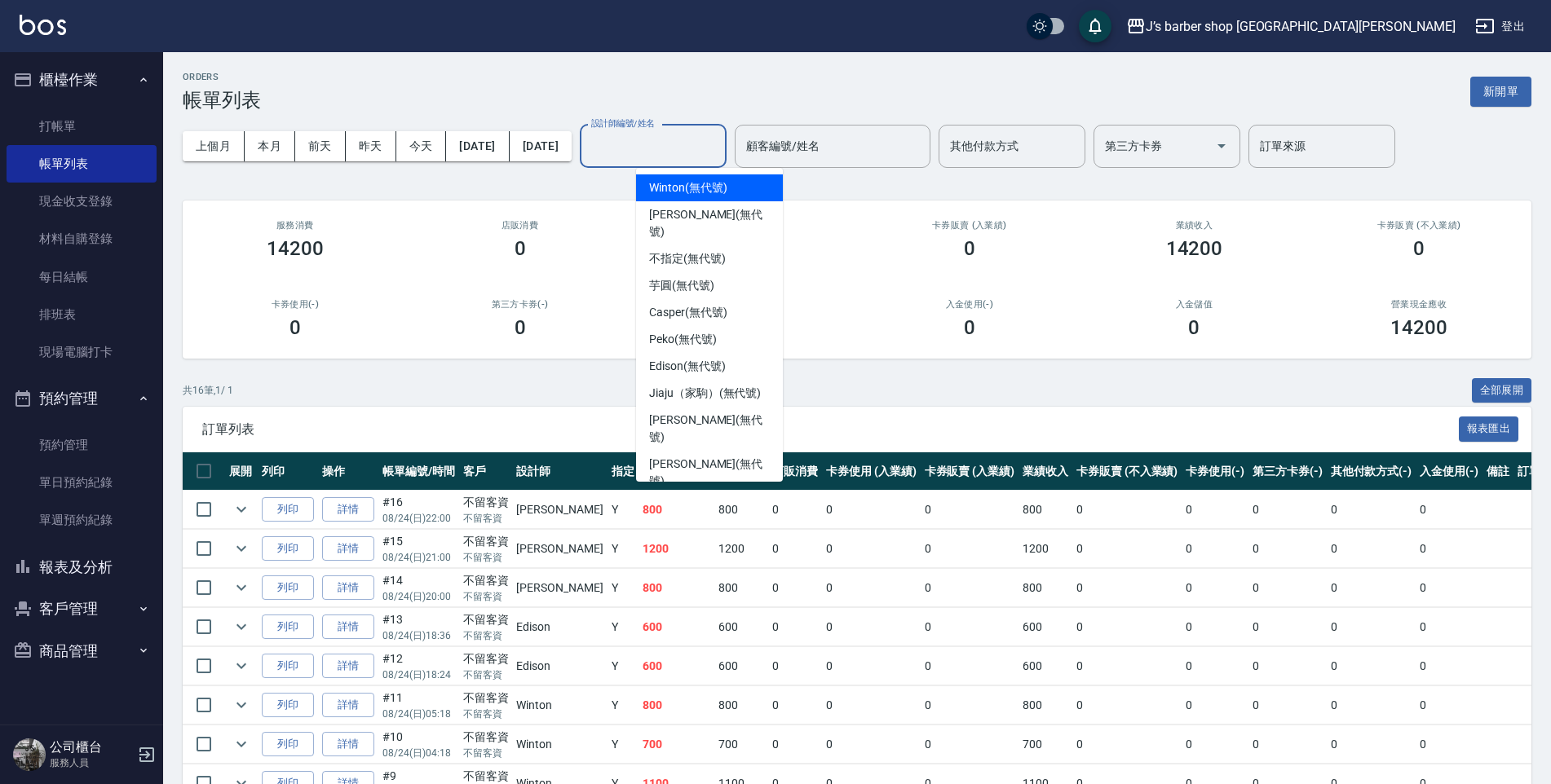
click at [688, 185] on span "Winton (無代號)" at bounding box center [687, 188] width 77 height 17
type input "Winton(無代號)"
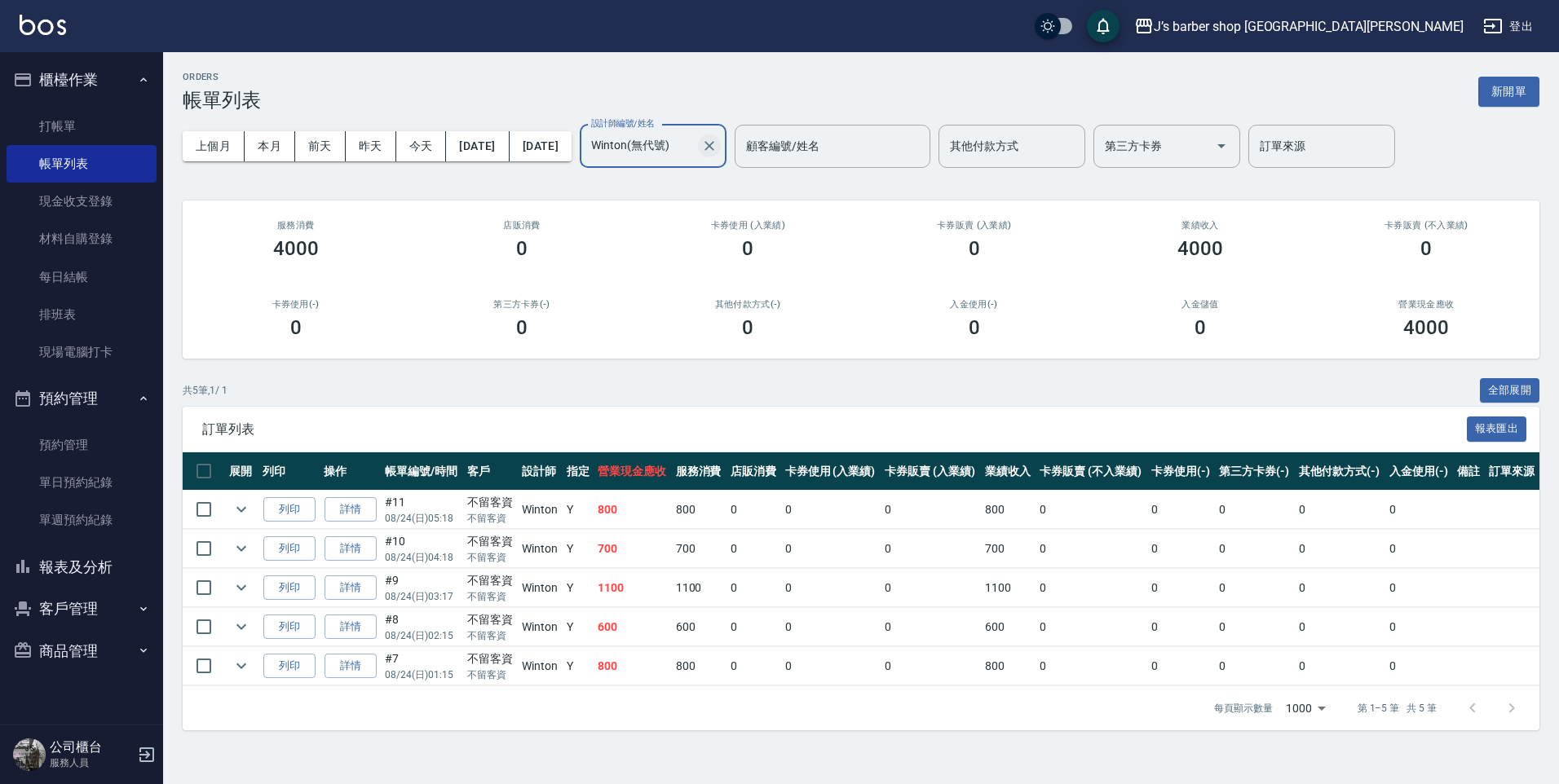
click at [718, 149] on icon "Clear" at bounding box center [710, 146] width 16 height 16
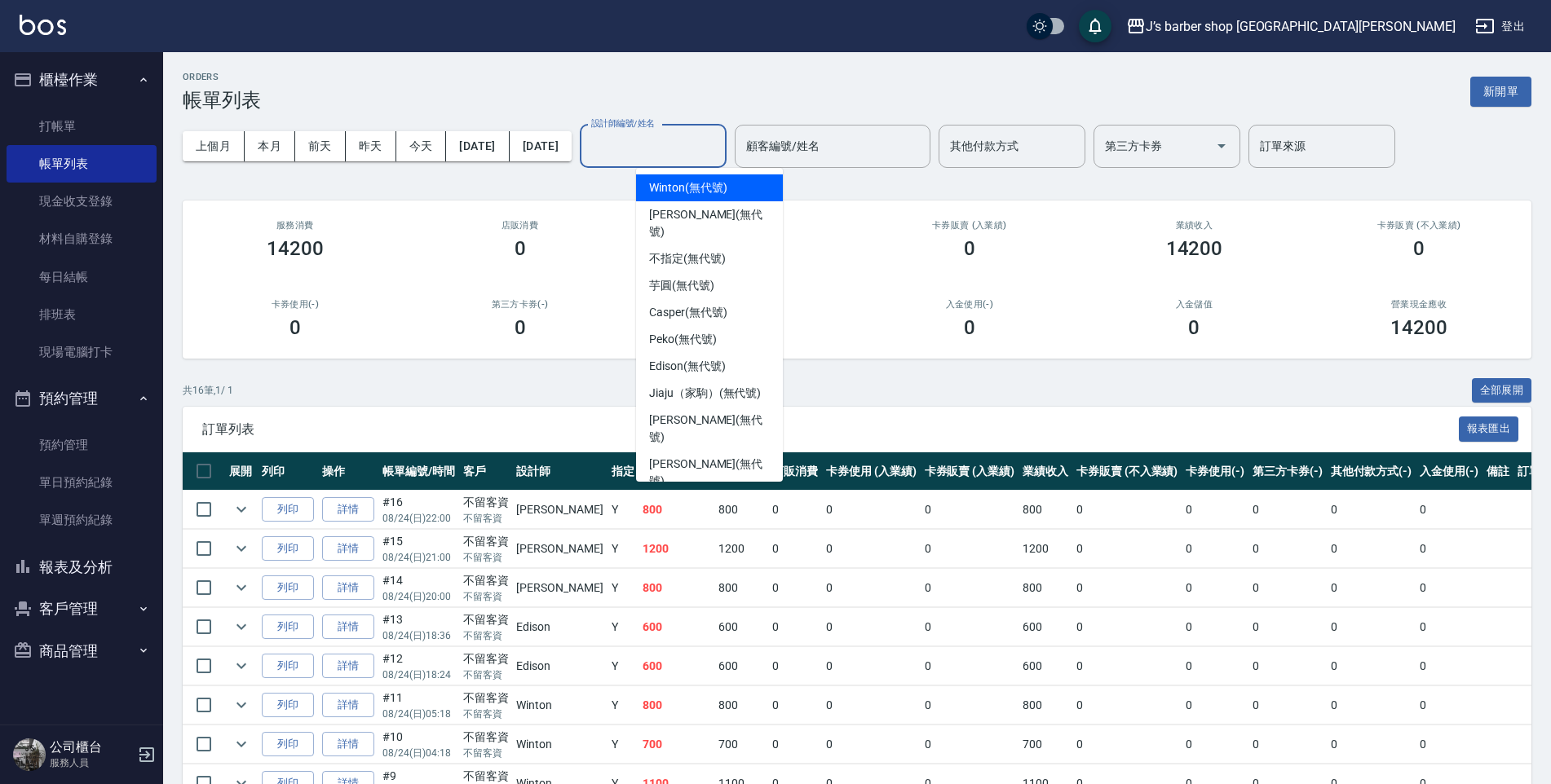
click at [710, 152] on input "設計師編號/姓名" at bounding box center [653, 146] width 133 height 28
click at [691, 211] on span "[PERSON_NAME] (無代號)" at bounding box center [709, 223] width 121 height 34
type input "[PERSON_NAME](無代號)"
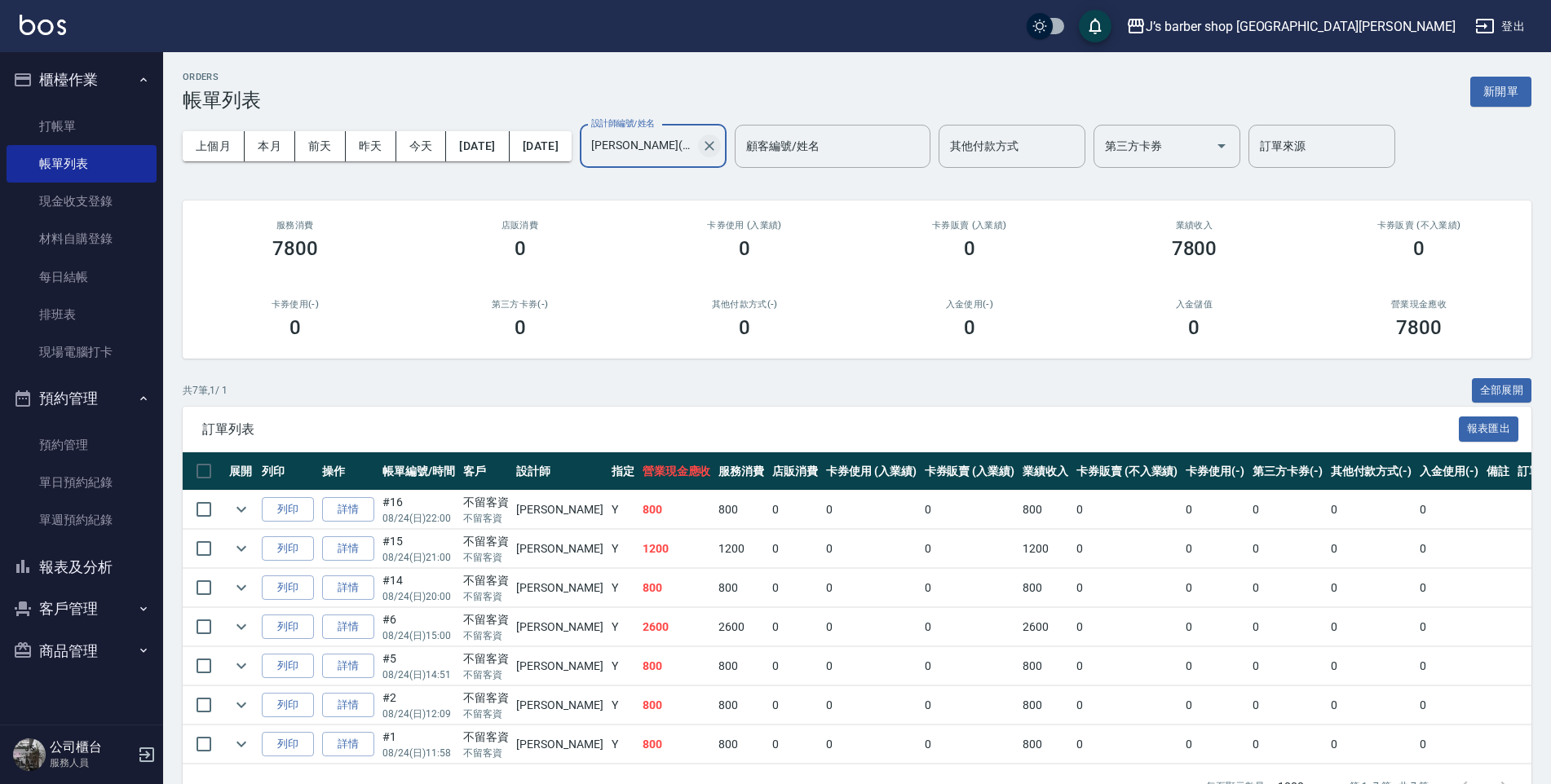
click at [718, 146] on icon "Clear" at bounding box center [710, 146] width 16 height 16
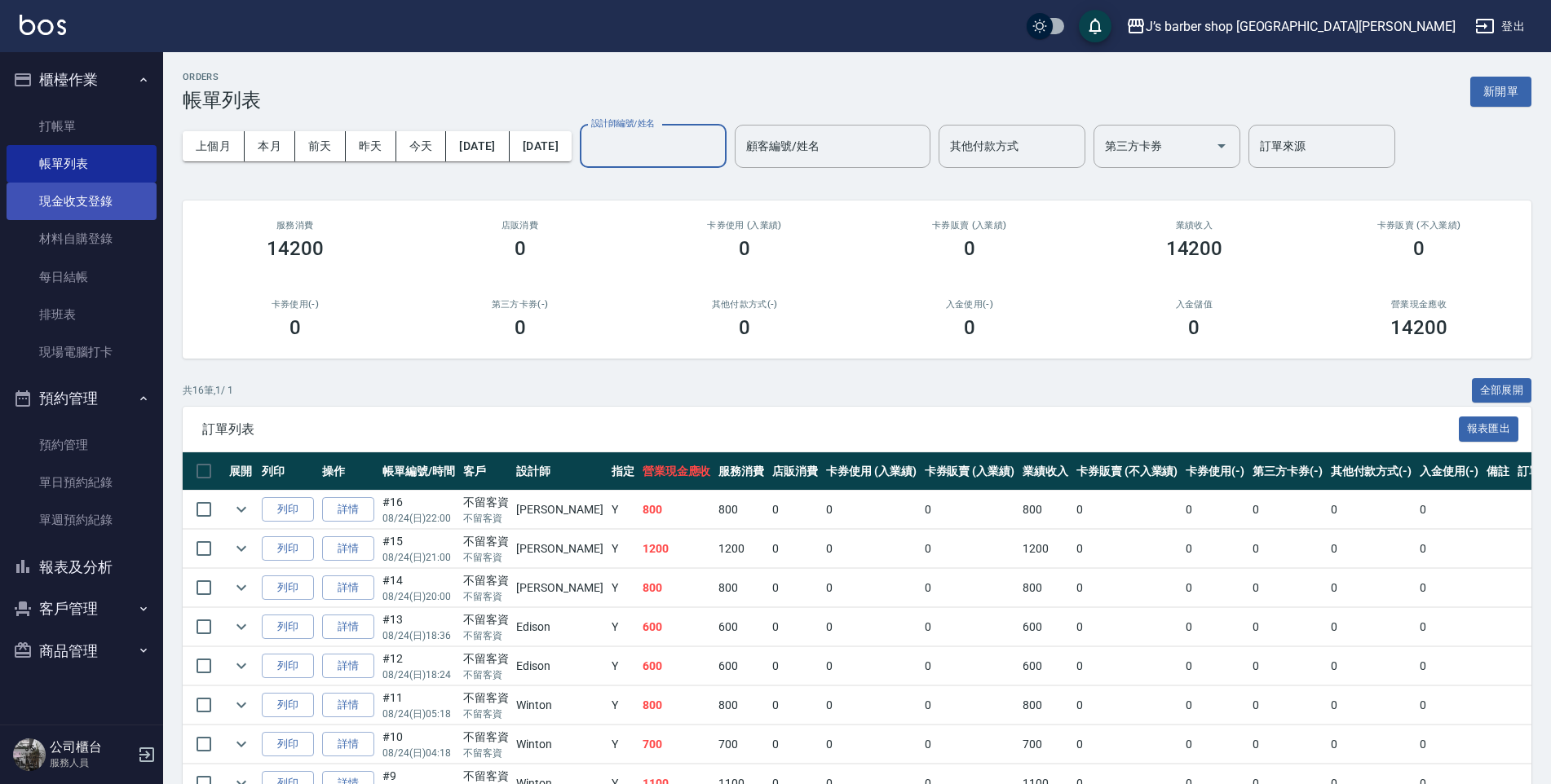
click at [111, 206] on link "現金收支登錄" at bounding box center [81, 201] width 150 height 37
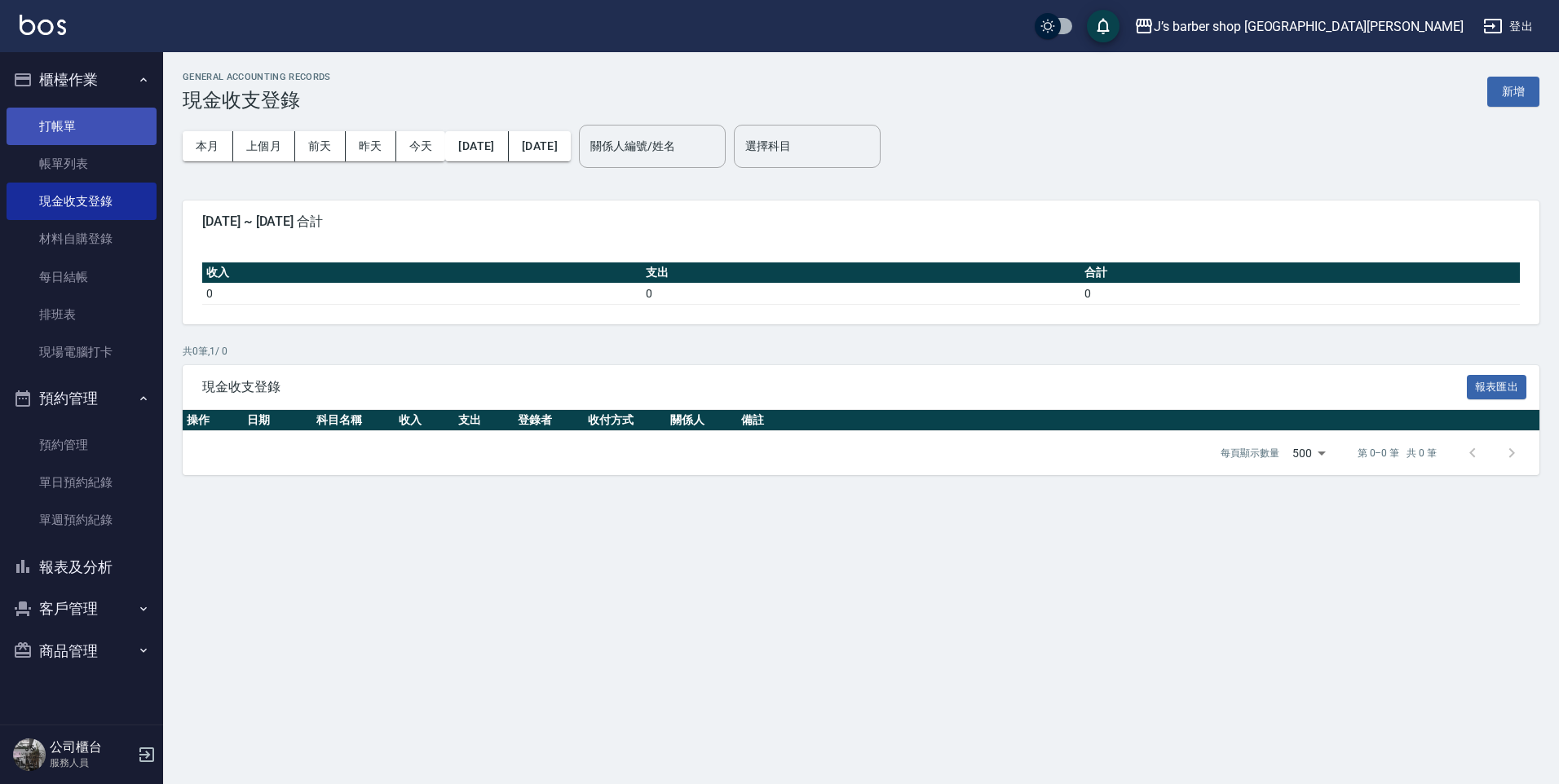
click at [75, 136] on link "打帳單" at bounding box center [81, 126] width 150 height 37
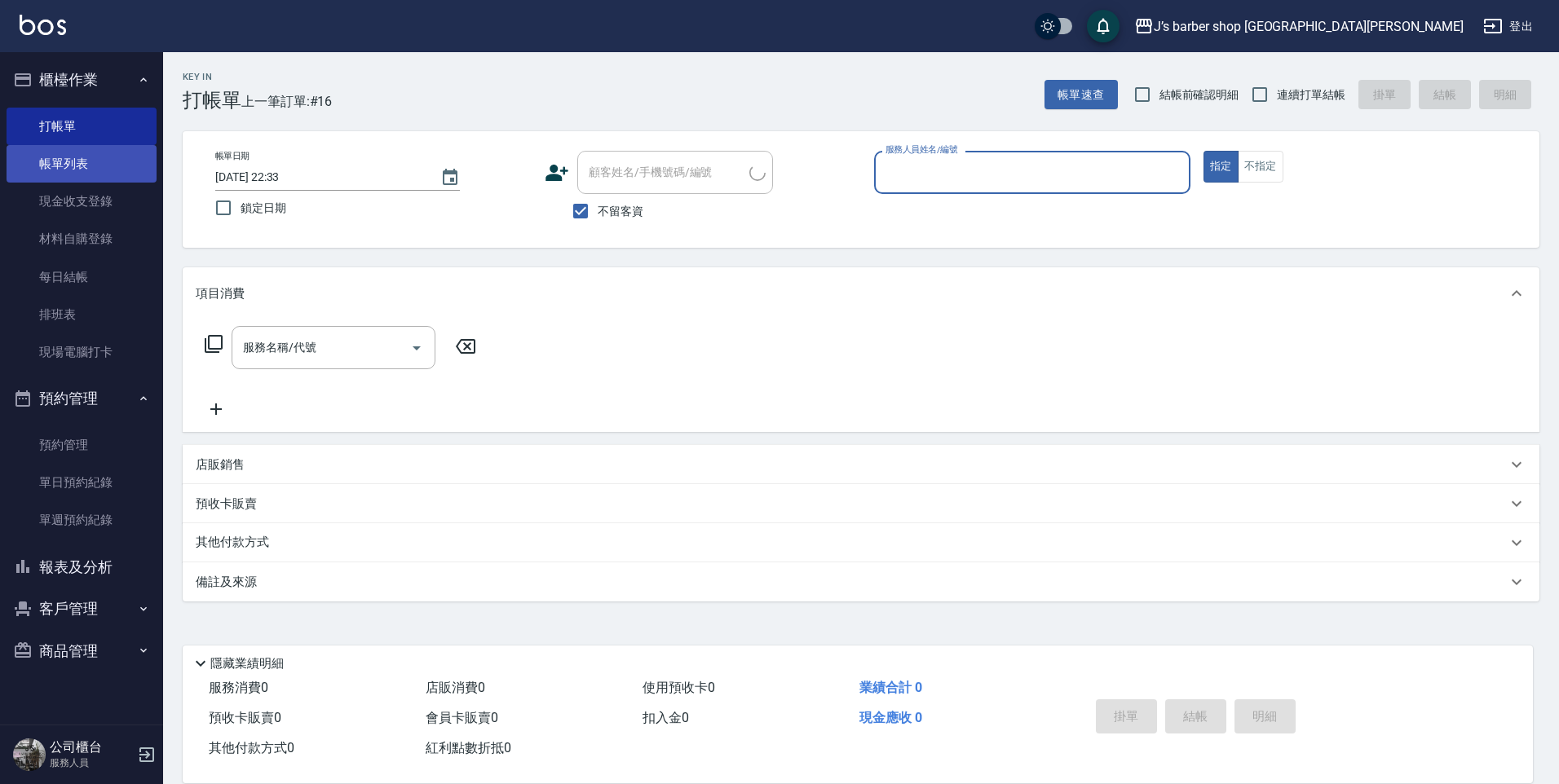
click at [75, 153] on link "帳單列表" at bounding box center [81, 163] width 150 height 37
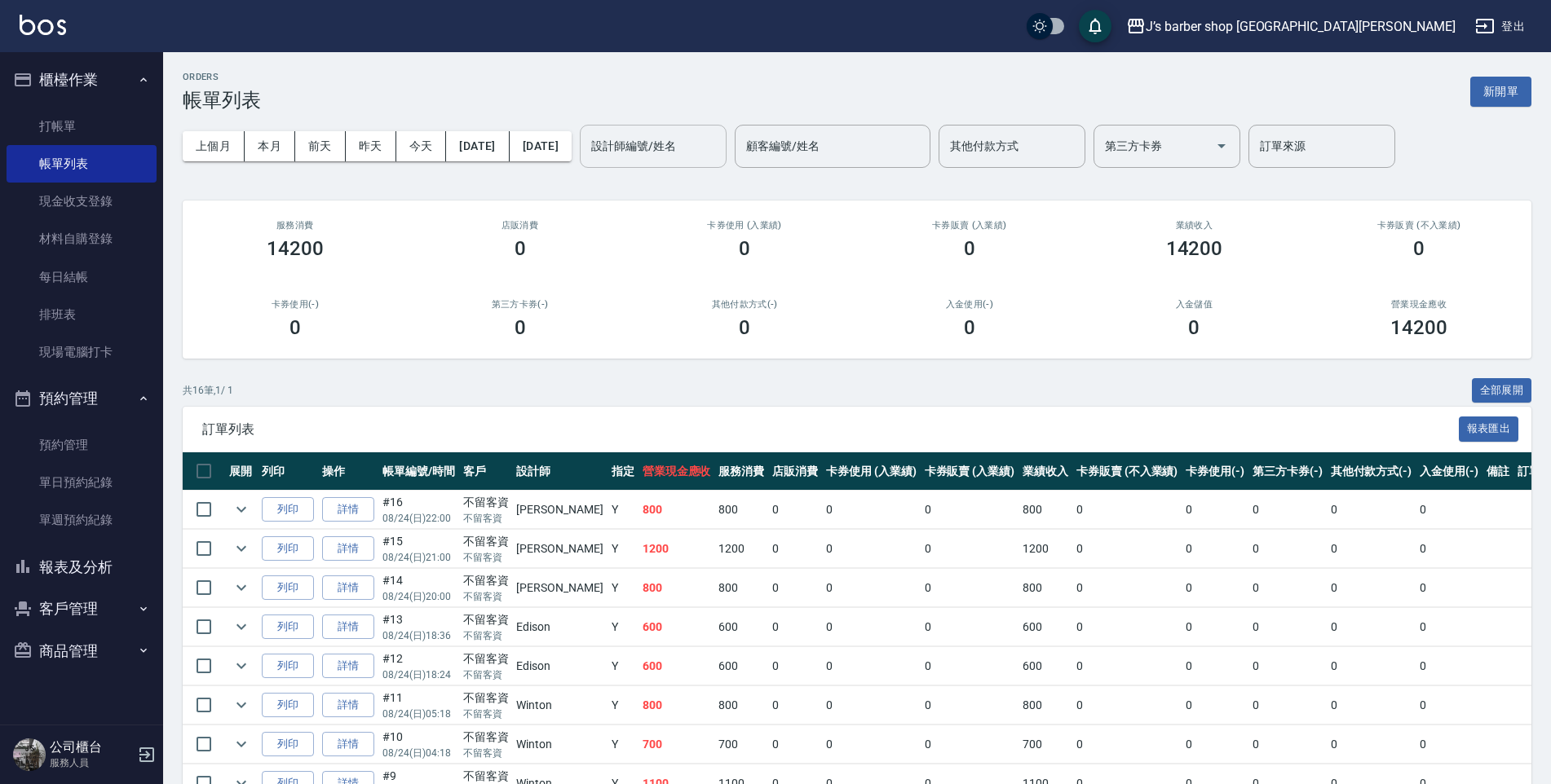
click at [697, 142] on input "設計師編號/姓名" at bounding box center [653, 146] width 133 height 28
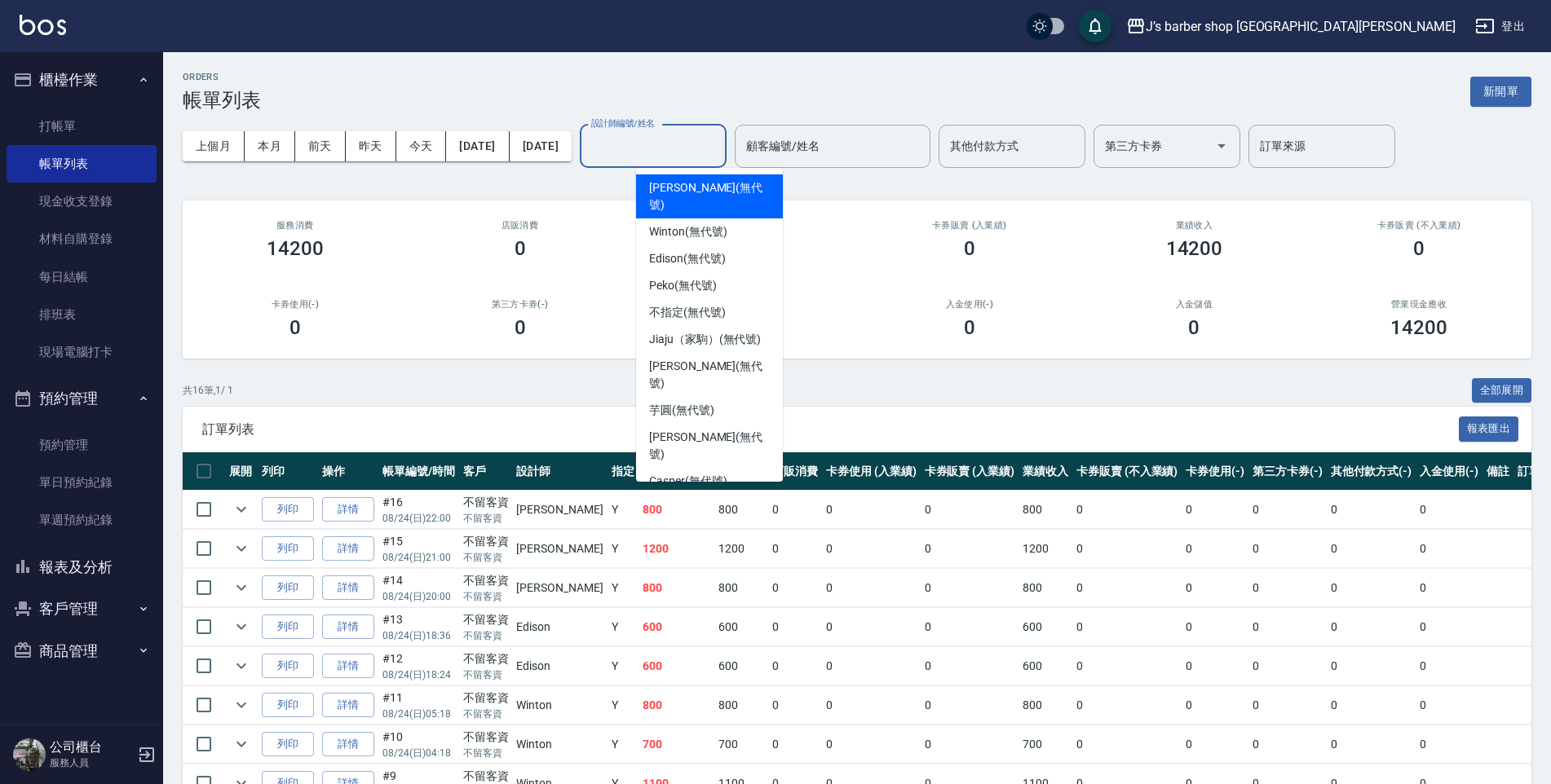
click at [671, 184] on span "[PERSON_NAME] (無代號)" at bounding box center [709, 197] width 121 height 34
type input "[PERSON_NAME](無代號)"
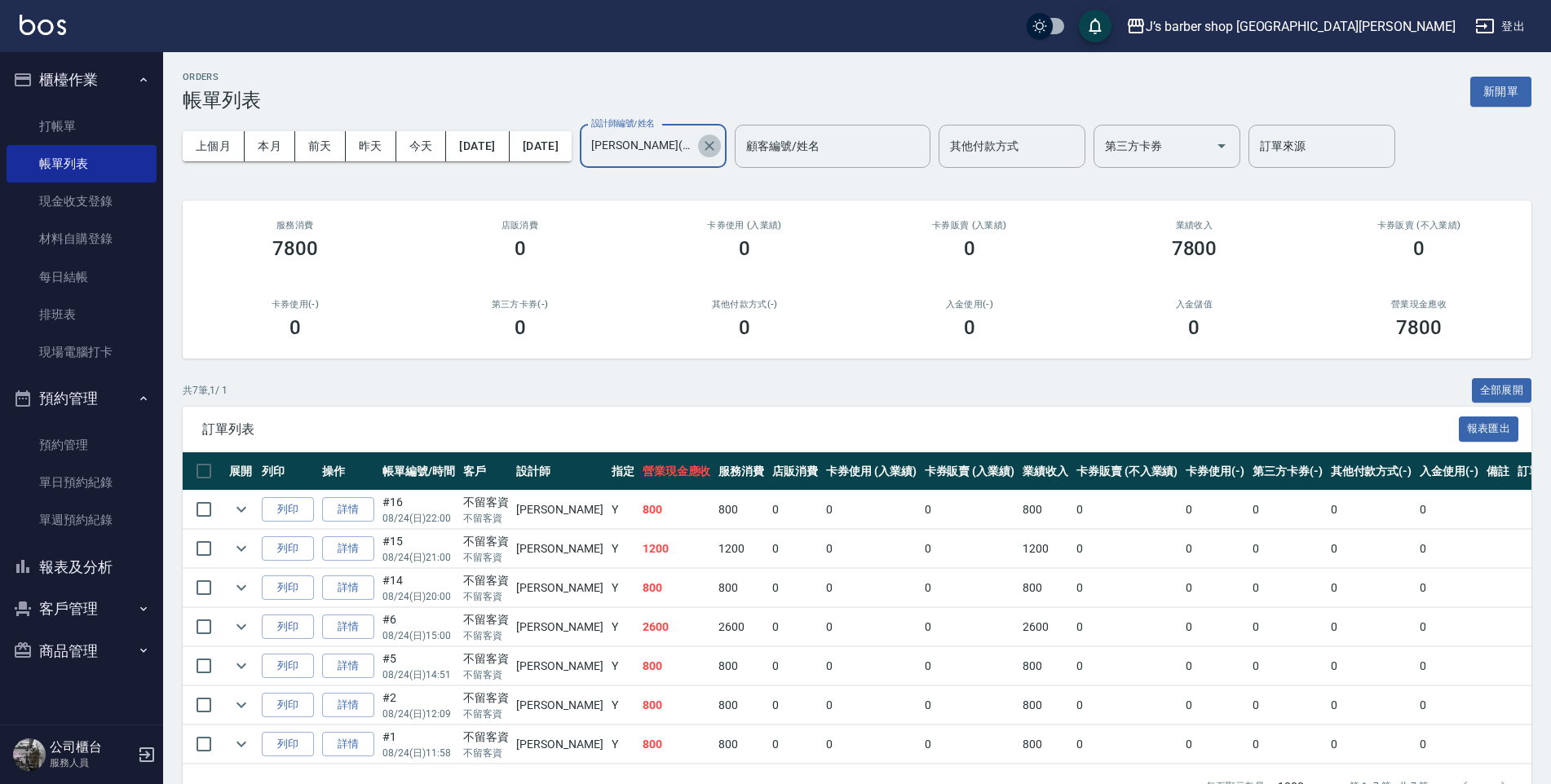
click at [718, 146] on icon "Clear" at bounding box center [710, 146] width 16 height 16
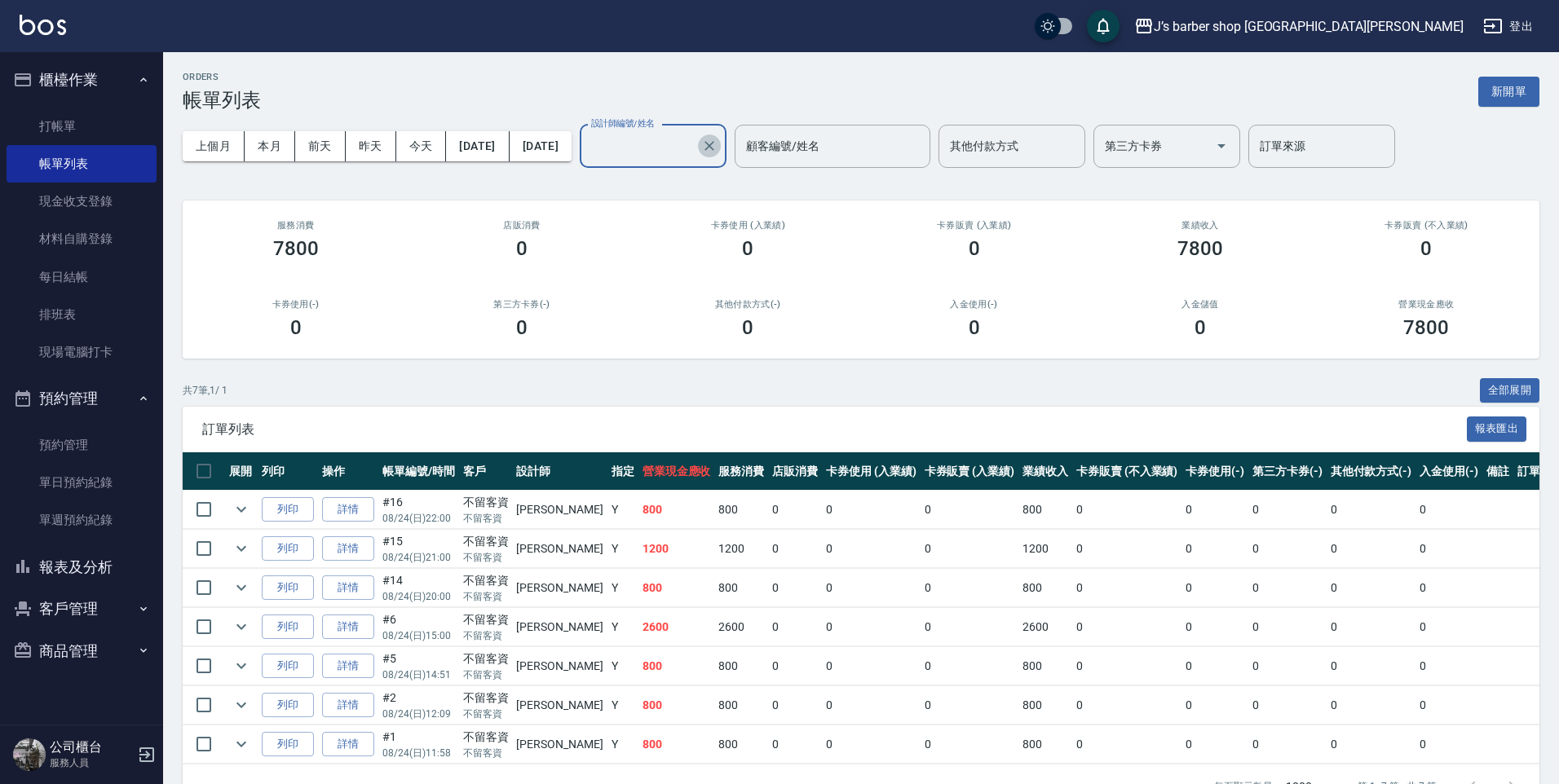
click at [695, 147] on input "設計師編號/姓名" at bounding box center [641, 146] width 108 height 28
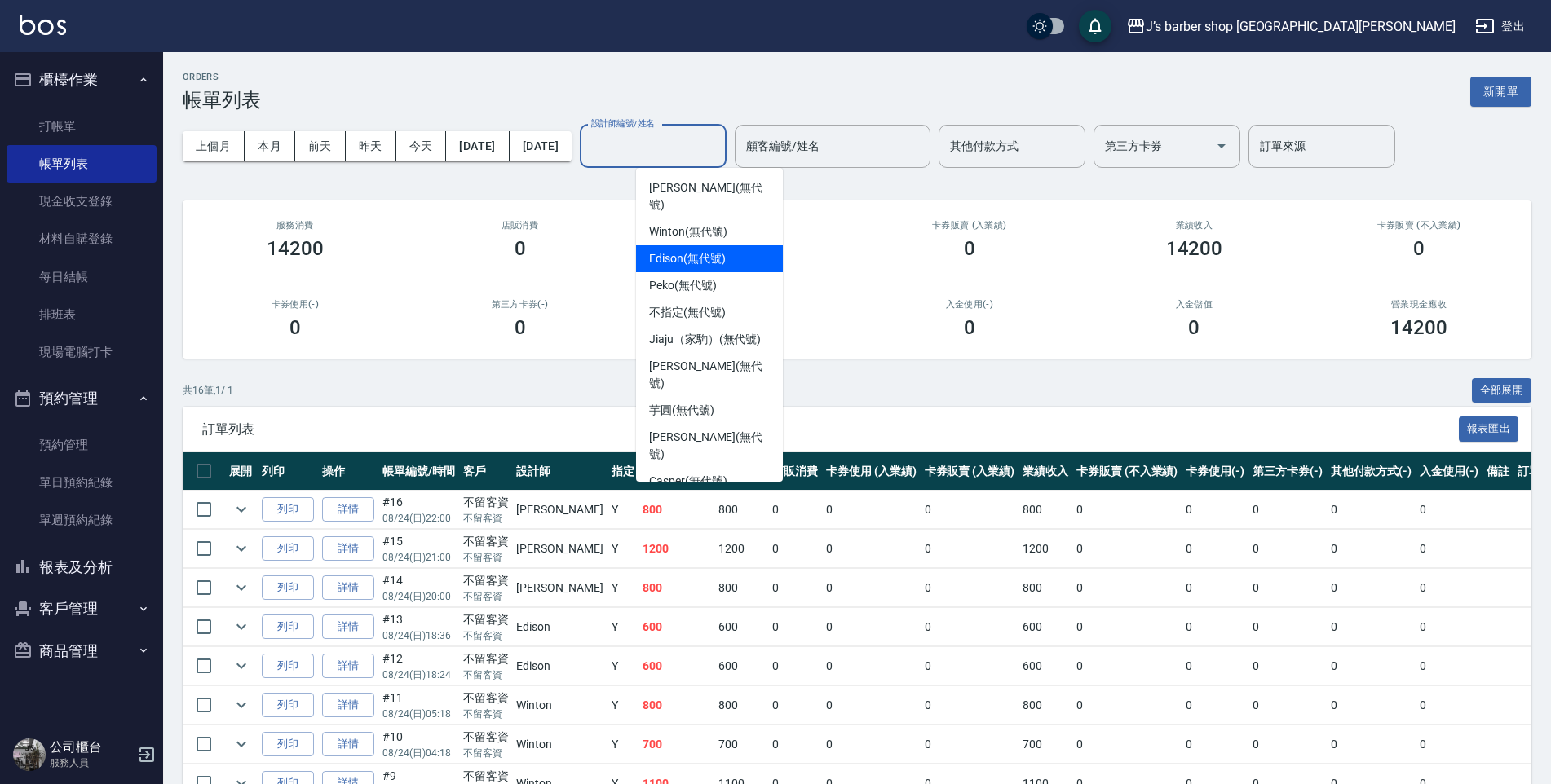
click at [696, 250] on span "Edison (無代號)" at bounding box center [687, 259] width 76 height 17
type input "Edison(無代號)"
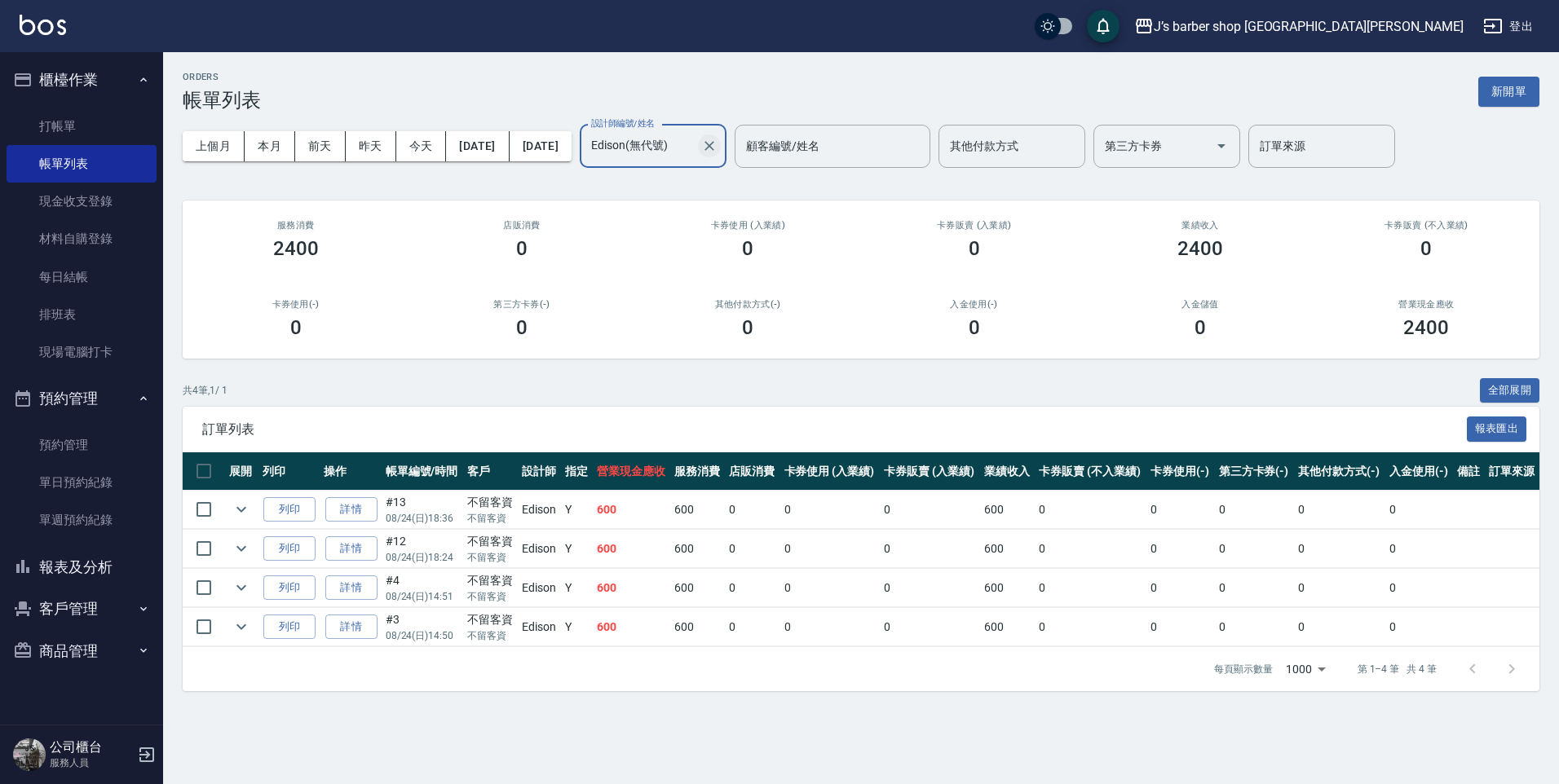
click at [718, 141] on icon "Clear" at bounding box center [710, 146] width 16 height 16
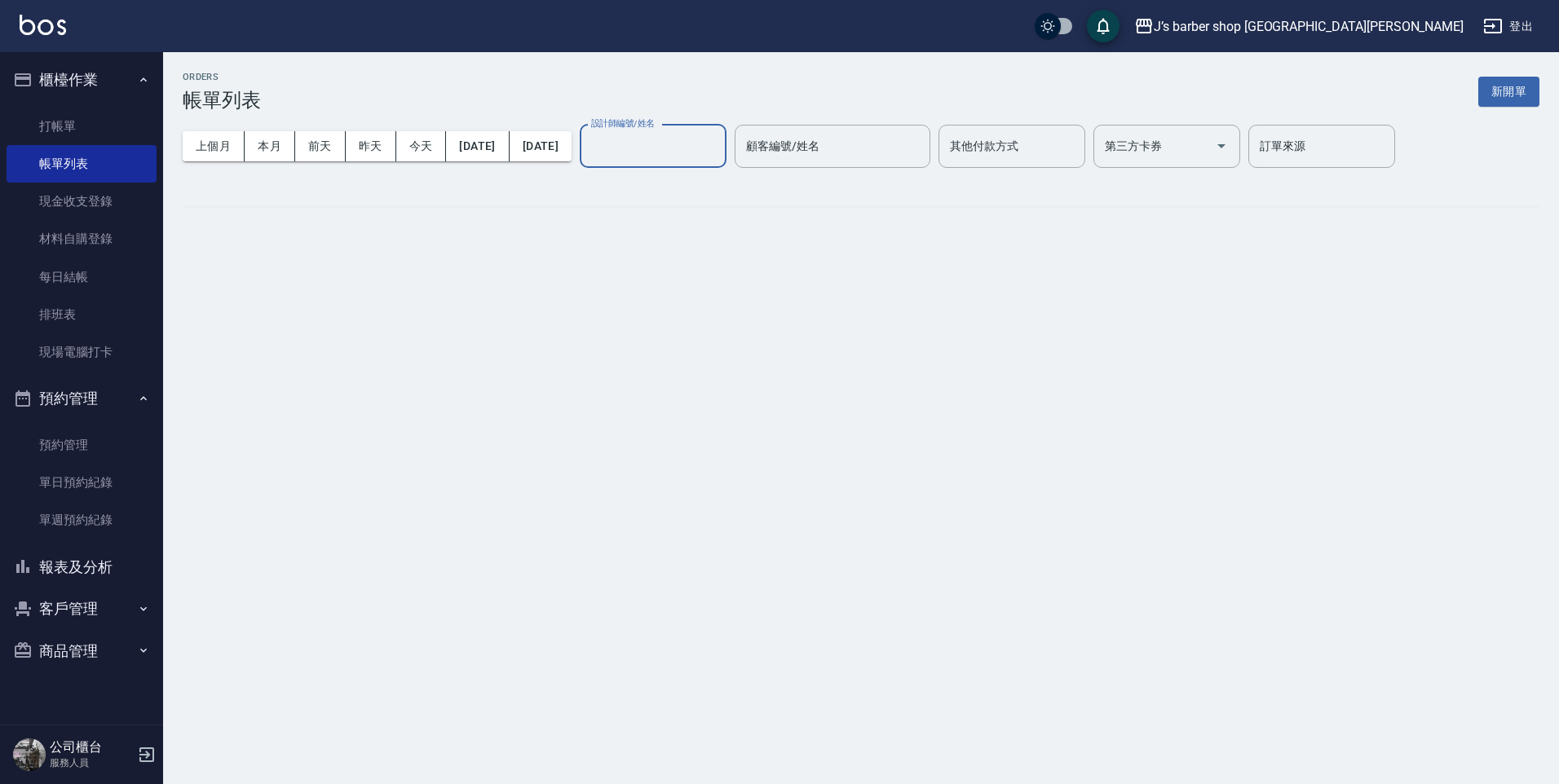
click at [719, 142] on input "設計師編號/姓名" at bounding box center [653, 146] width 132 height 28
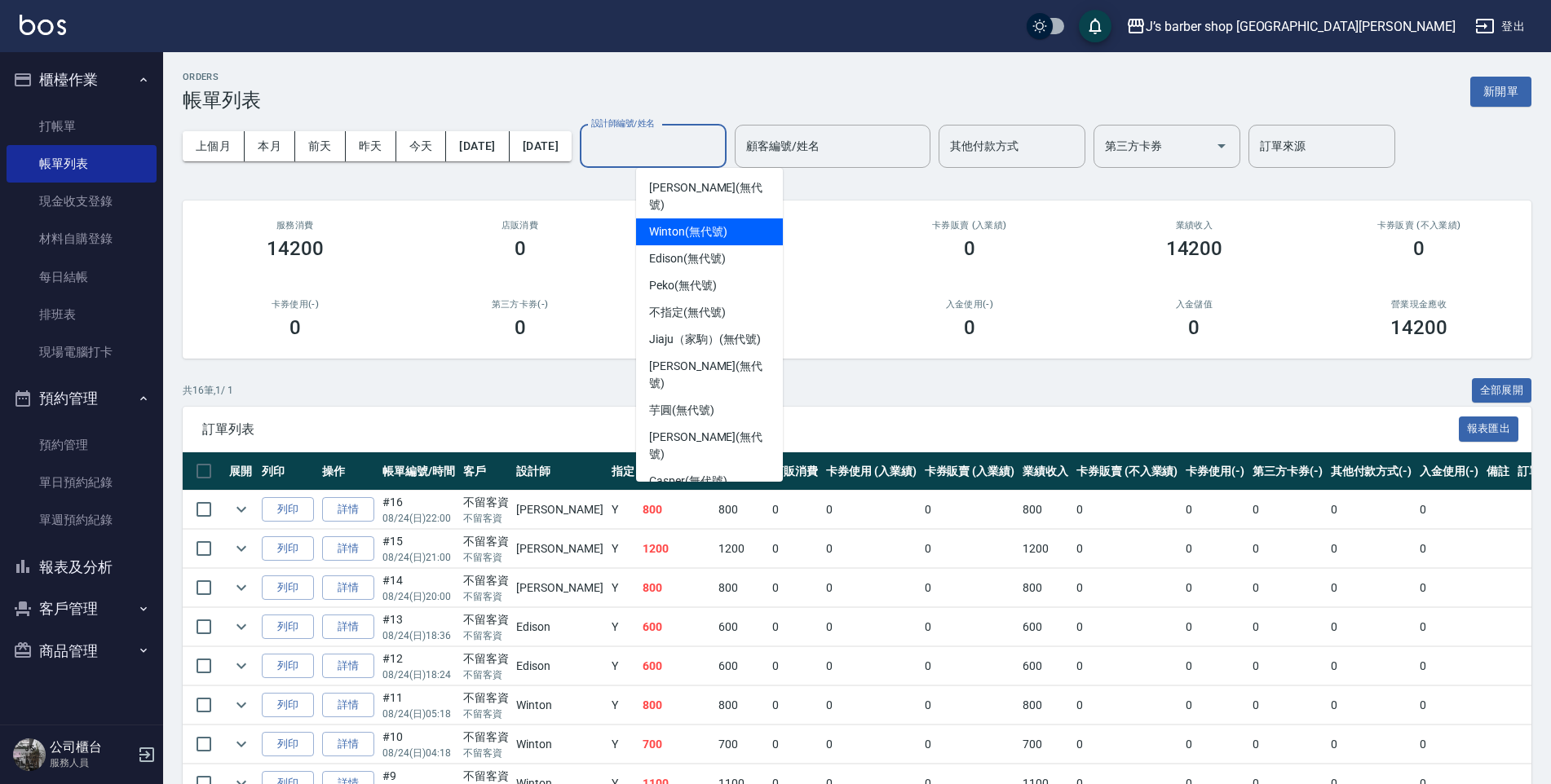
click at [677, 223] on span "Winton (無代號)" at bounding box center [687, 231] width 77 height 17
type input "Winton(無代號)"
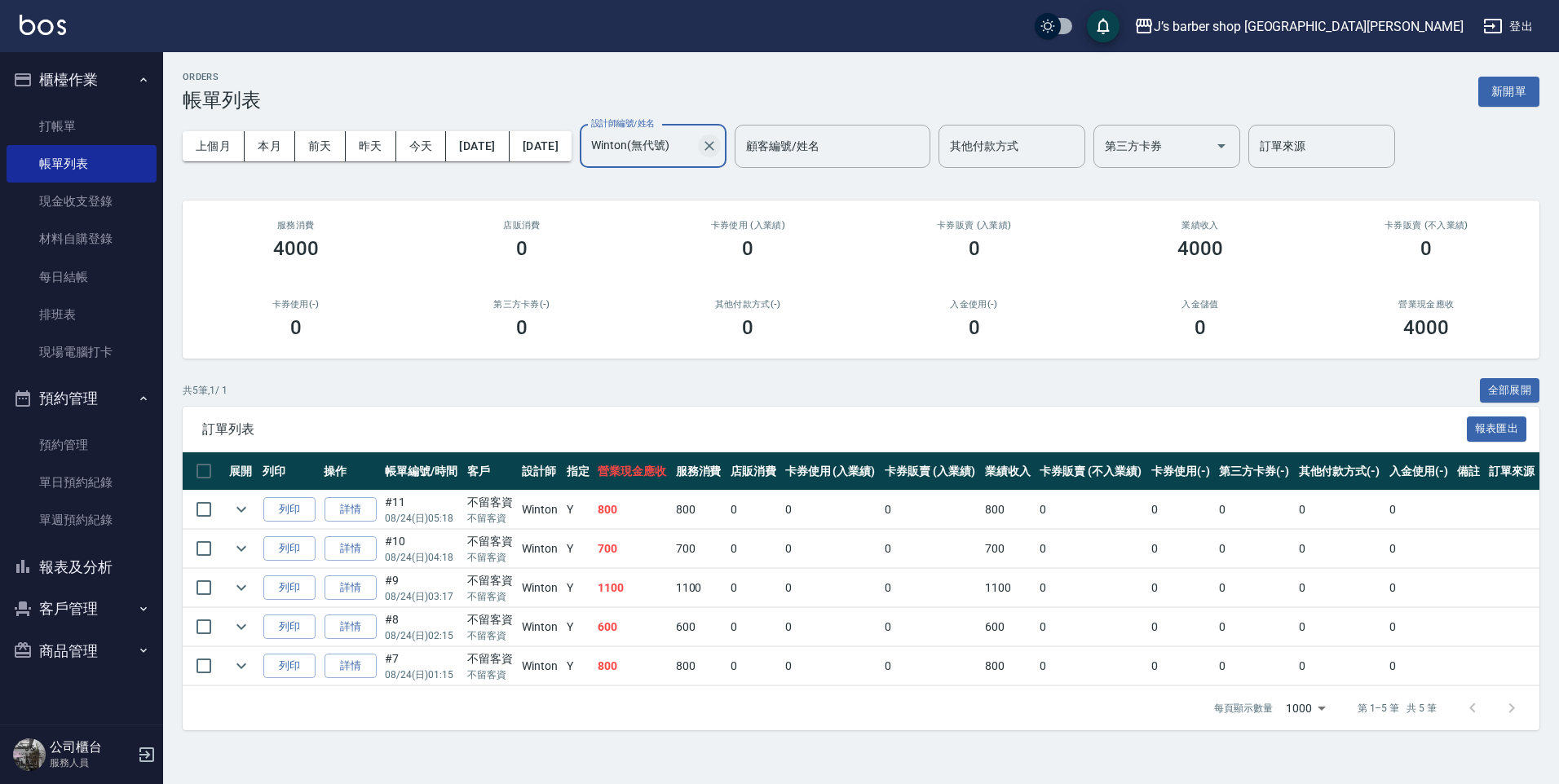
click at [718, 149] on icon "Clear" at bounding box center [710, 146] width 16 height 16
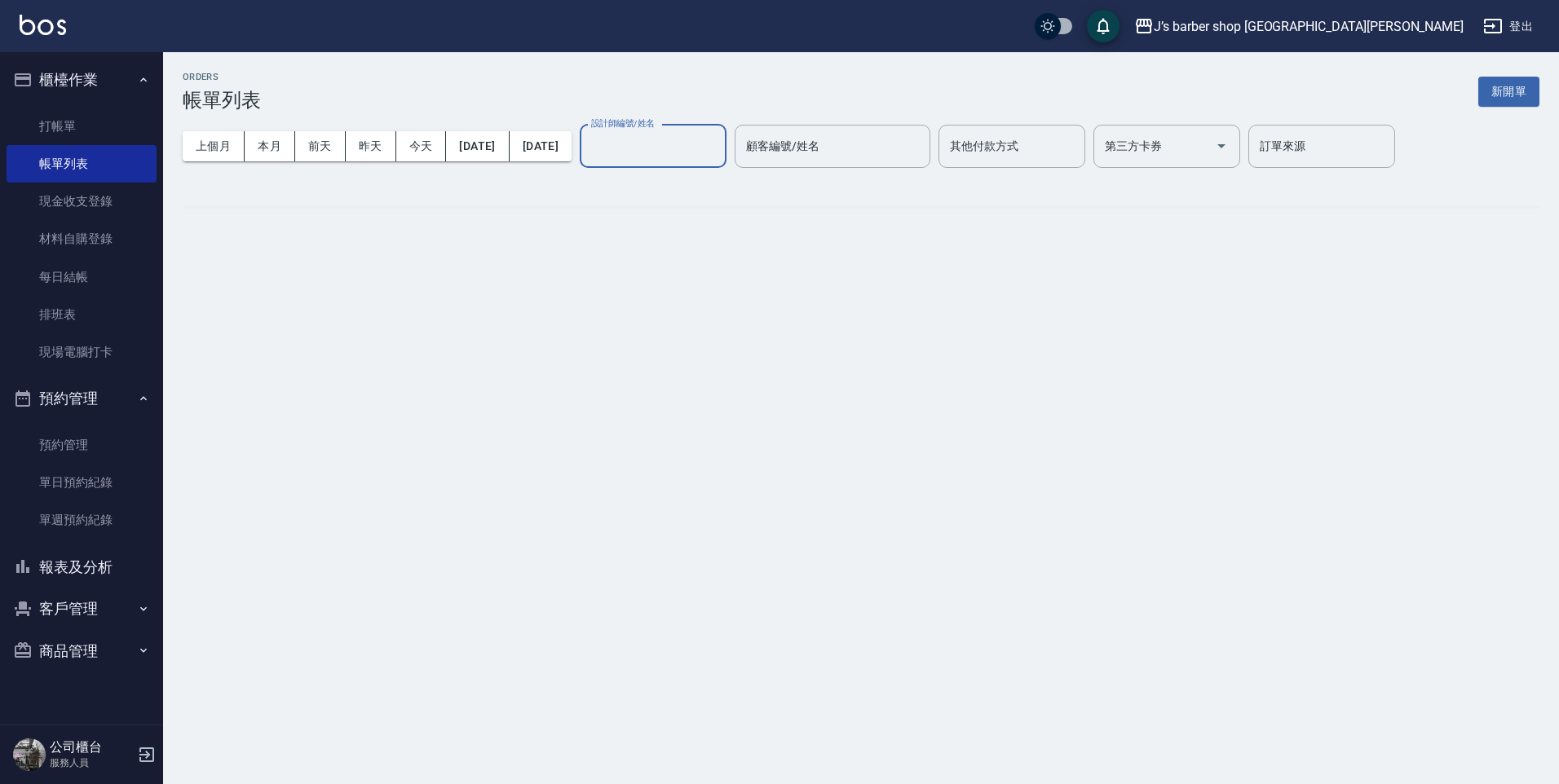
click at [719, 147] on input "設計師編號/姓名" at bounding box center [653, 146] width 132 height 28
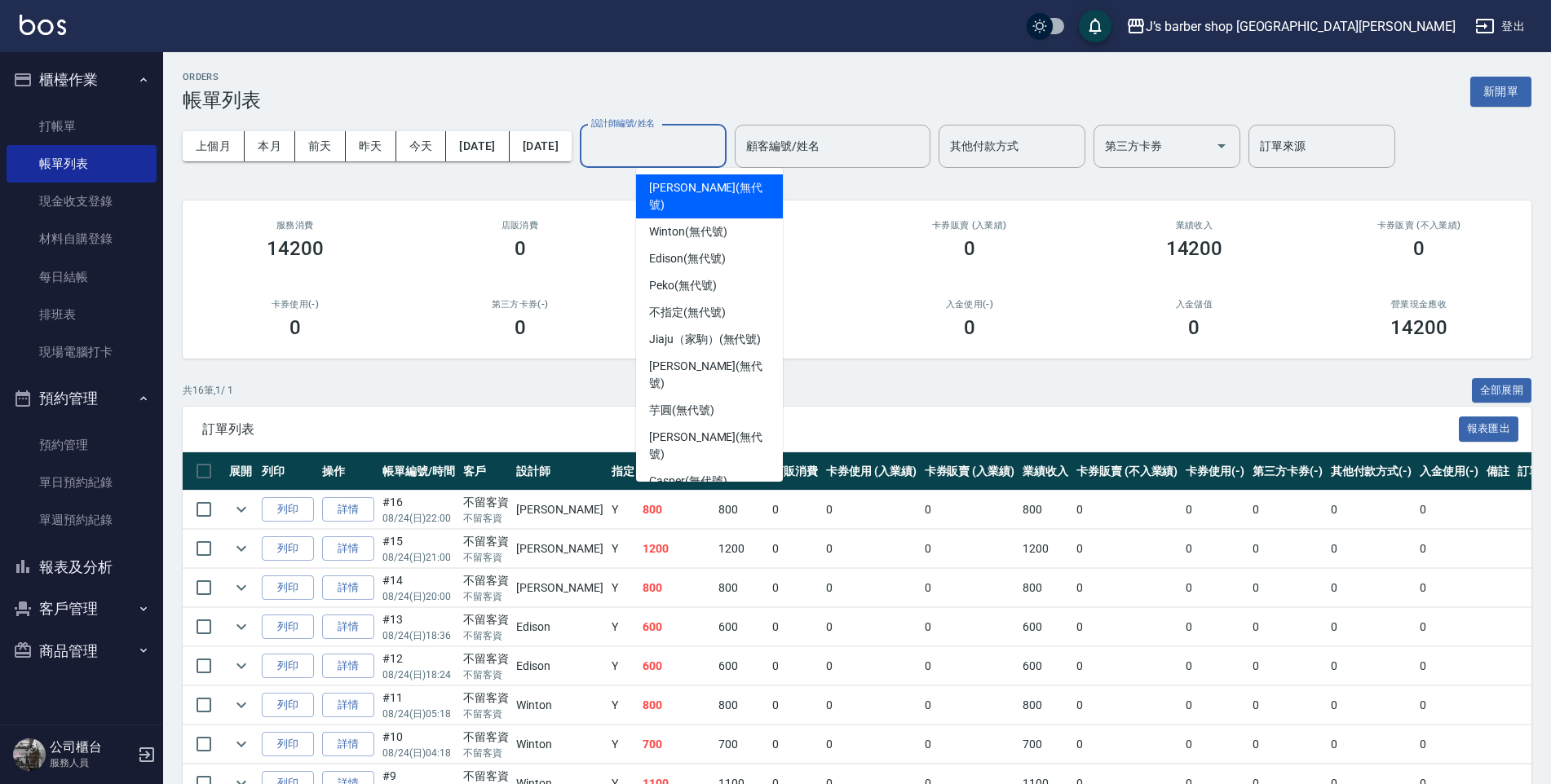
click at [689, 185] on span "[PERSON_NAME] (無代號)" at bounding box center [709, 197] width 121 height 34
type input "[PERSON_NAME](無代號)"
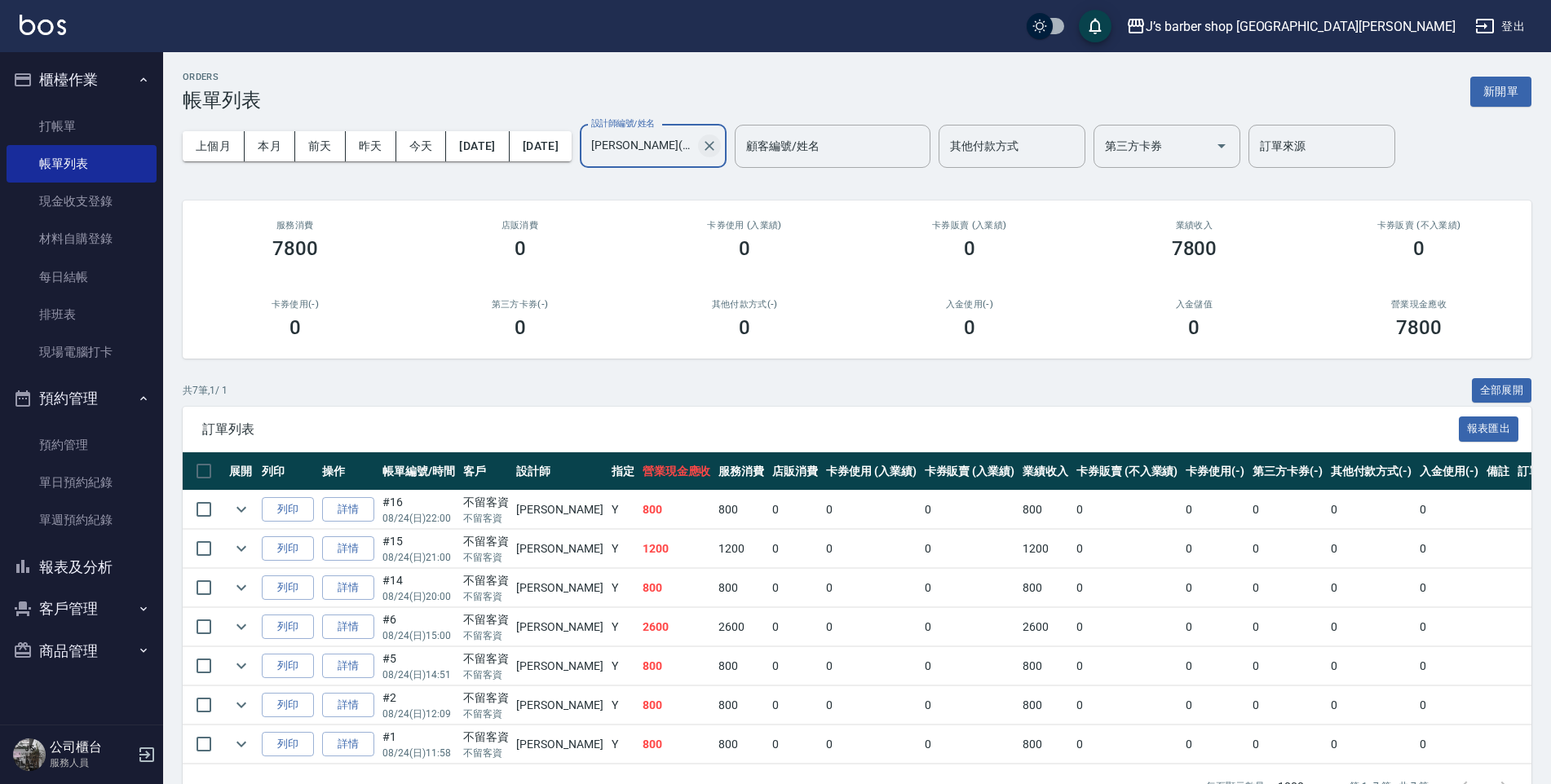
drag, startPoint x: 780, startPoint y: 139, endPoint x: 754, endPoint y: 144, distance: 26.5
click at [727, 141] on div "[PERSON_NAME](無代號) 設計師編號/姓名" at bounding box center [653, 146] width 147 height 44
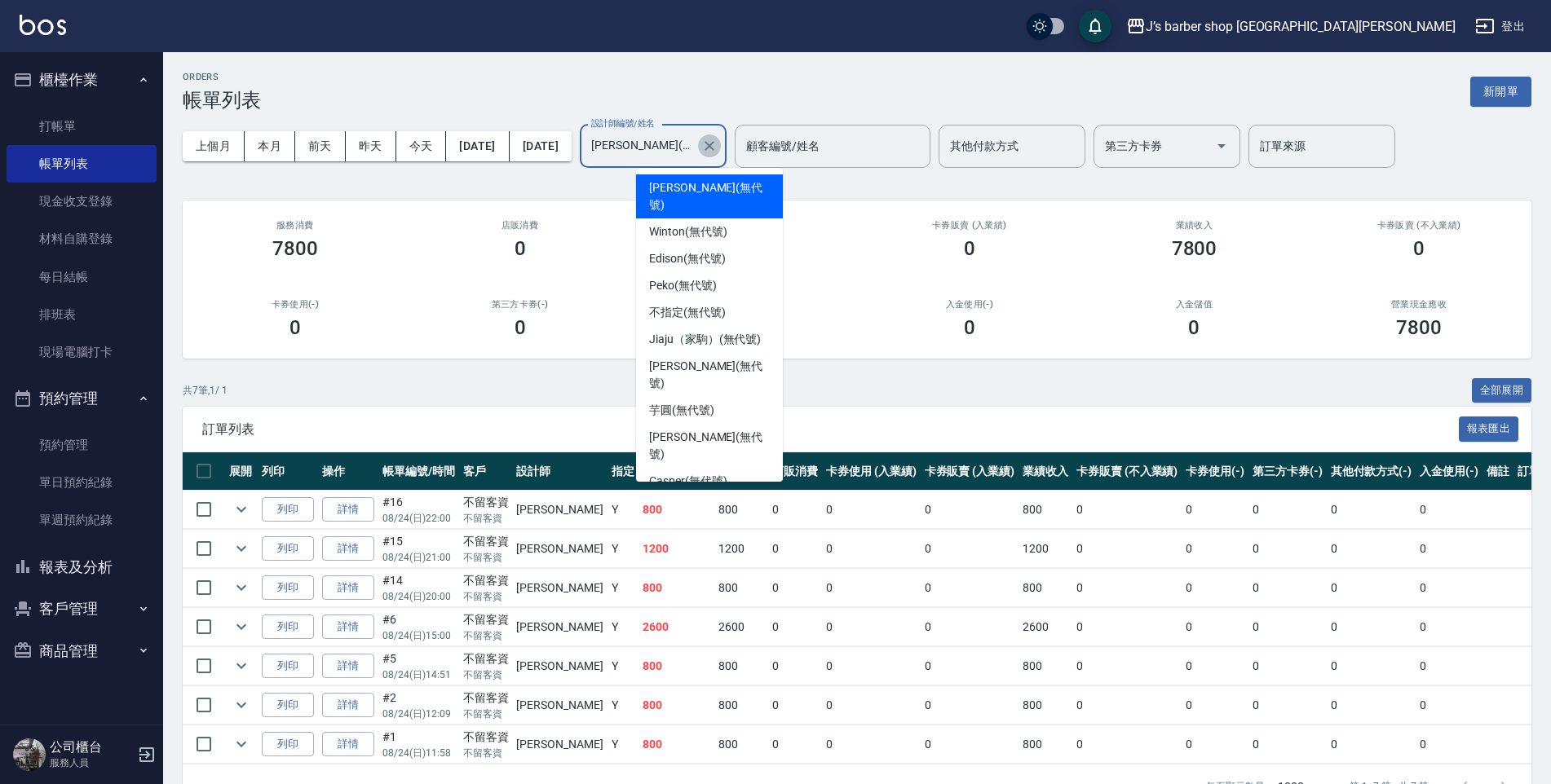
click at [718, 142] on icon "Clear" at bounding box center [710, 146] width 16 height 16
click at [820, 154] on input "顧客編號/姓名" at bounding box center [832, 146] width 181 height 28
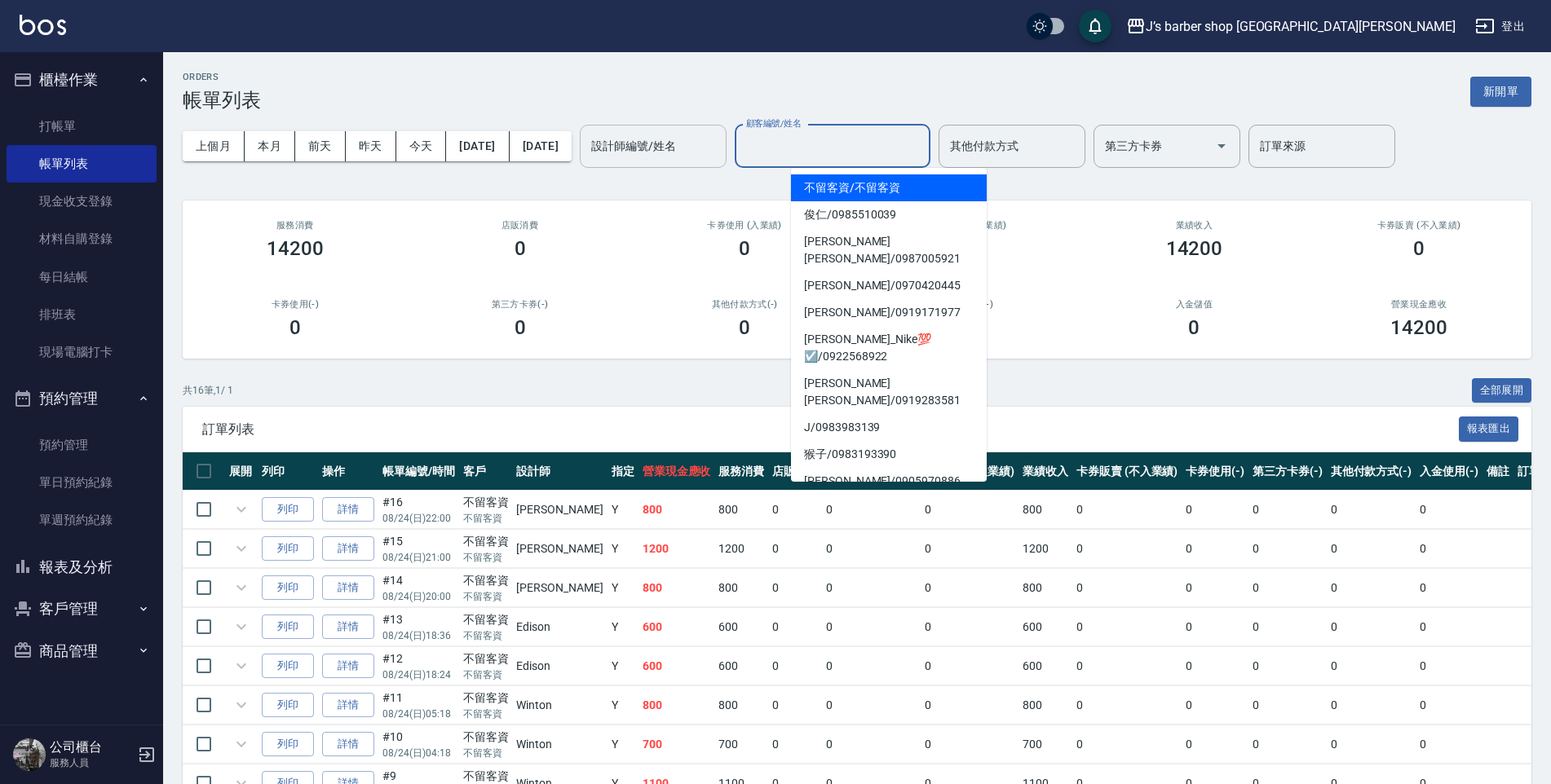
click at [719, 152] on input "設計師編號/姓名" at bounding box center [653, 146] width 133 height 28
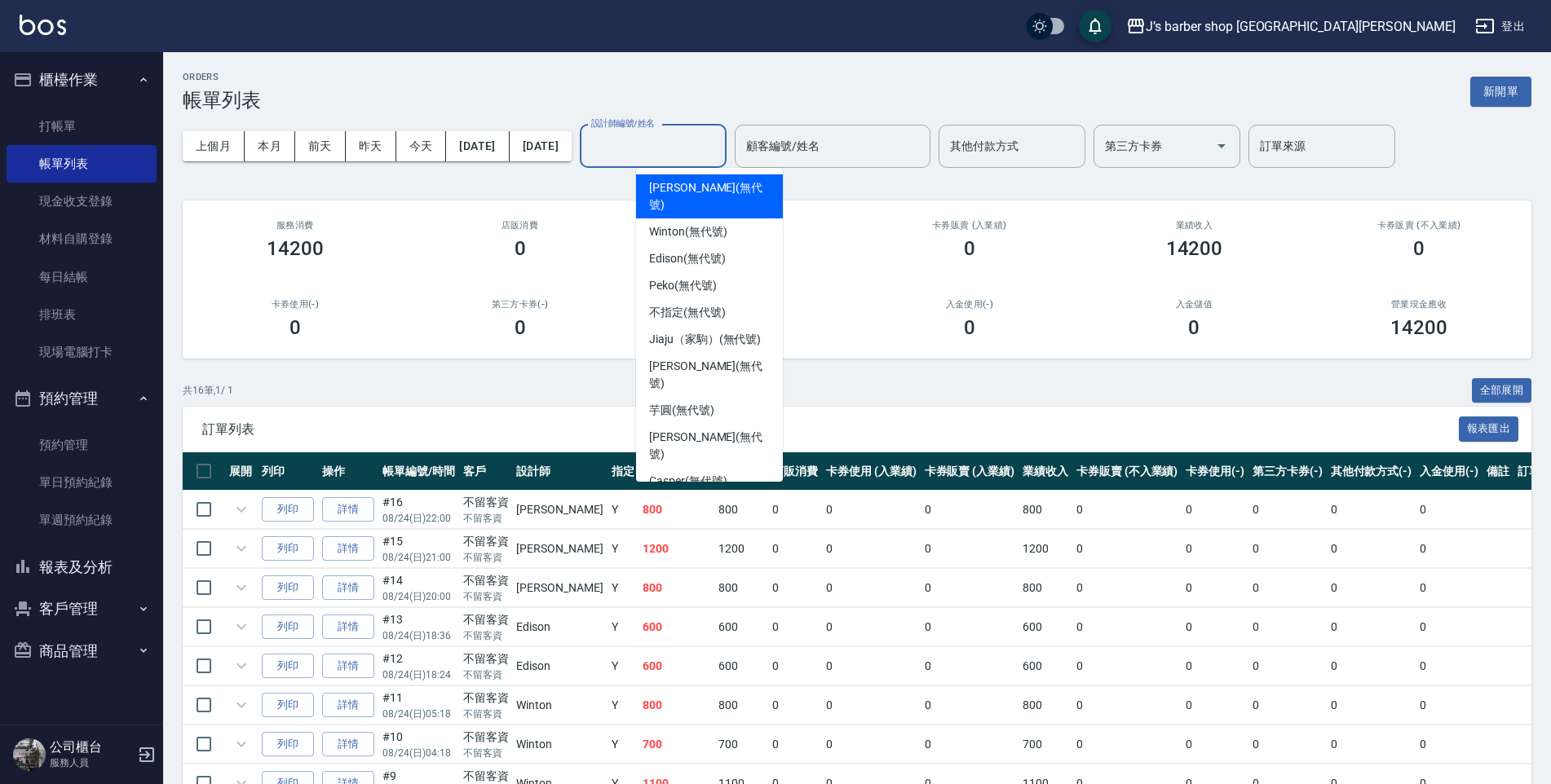
click at [719, 152] on input "設計師編號/姓名" at bounding box center [653, 146] width 133 height 28
